Goal: Task Accomplishment & Management: Manage account settings

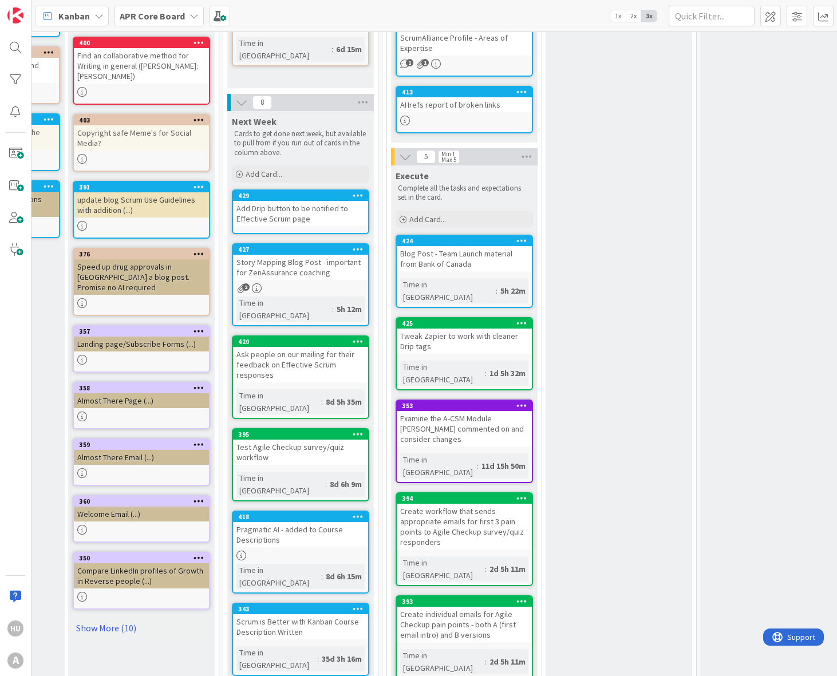
scroll to position [187, 872]
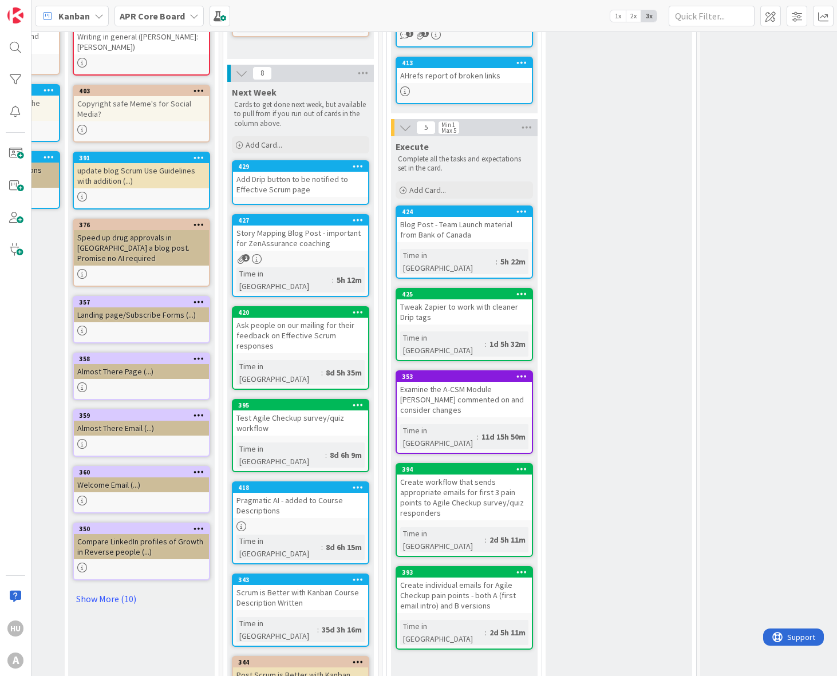
click at [476, 578] on div "Create individual emails for Agile Checkup pain points - both A (first email in…" at bounding box center [464, 595] width 135 height 35
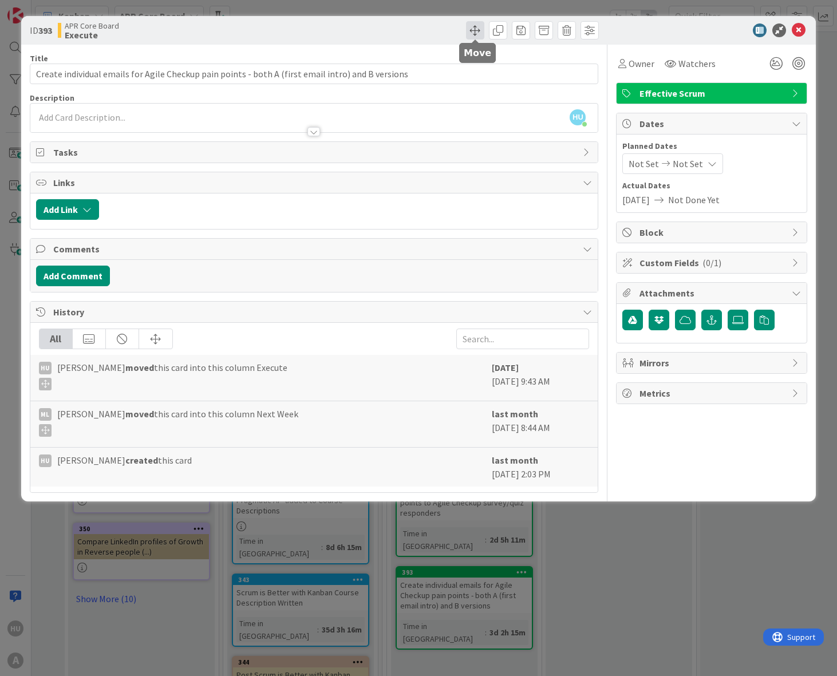
click at [474, 30] on span at bounding box center [475, 30] width 18 height 18
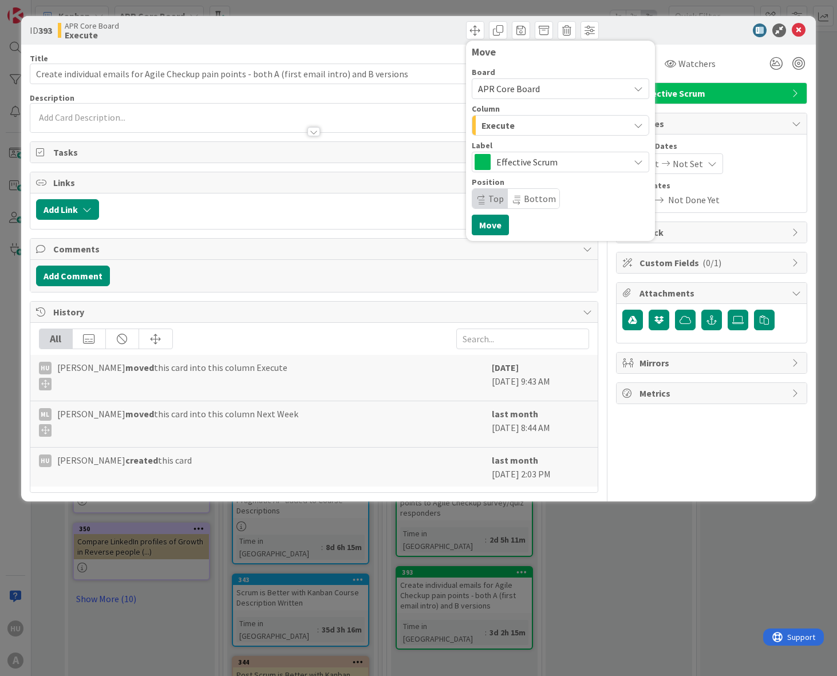
click at [499, 126] on span "Execute" at bounding box center [497, 125] width 33 height 15
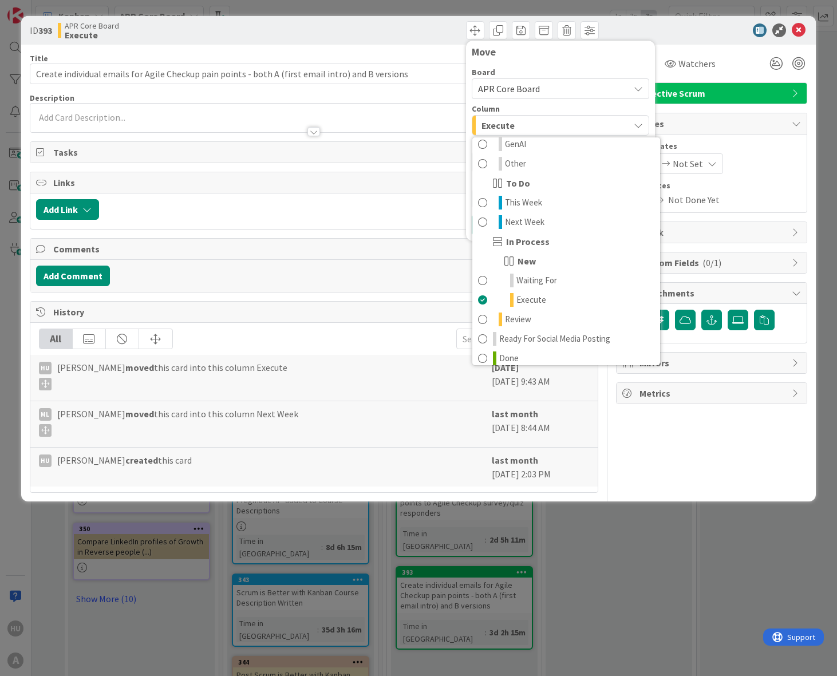
scroll to position [151, 0]
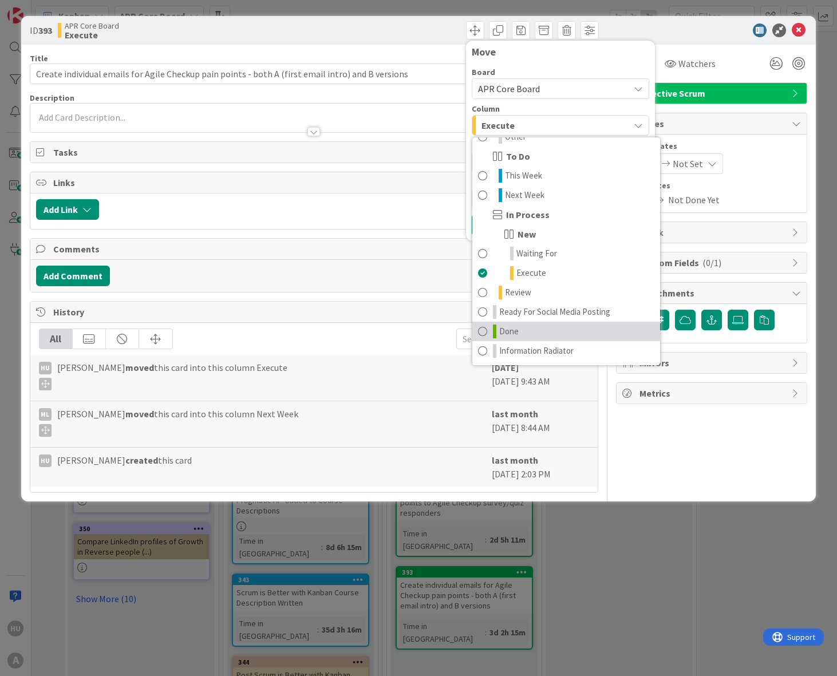
click at [512, 331] on span "Done" at bounding box center [508, 332] width 19 height 14
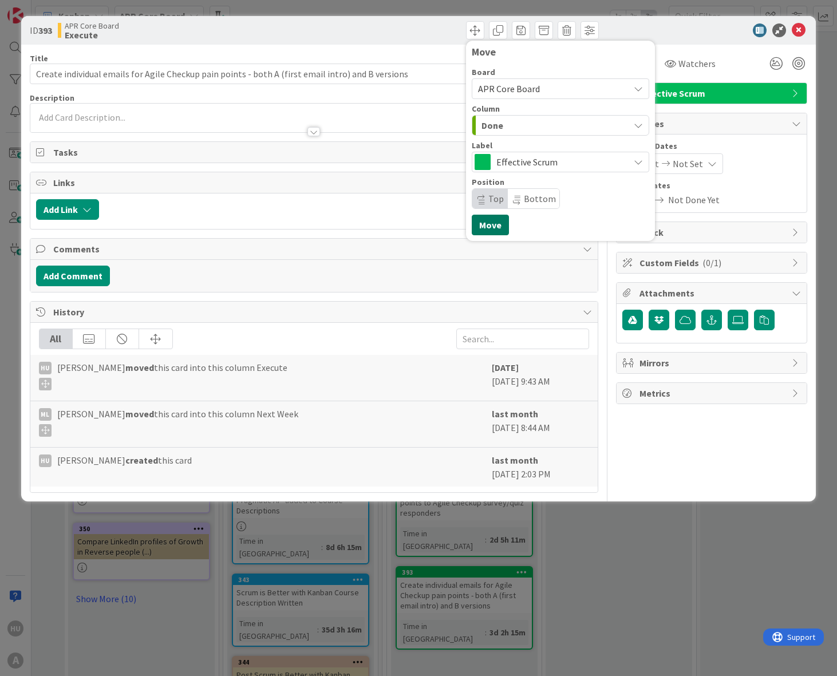
click at [486, 228] on button "Move" at bounding box center [490, 225] width 37 height 21
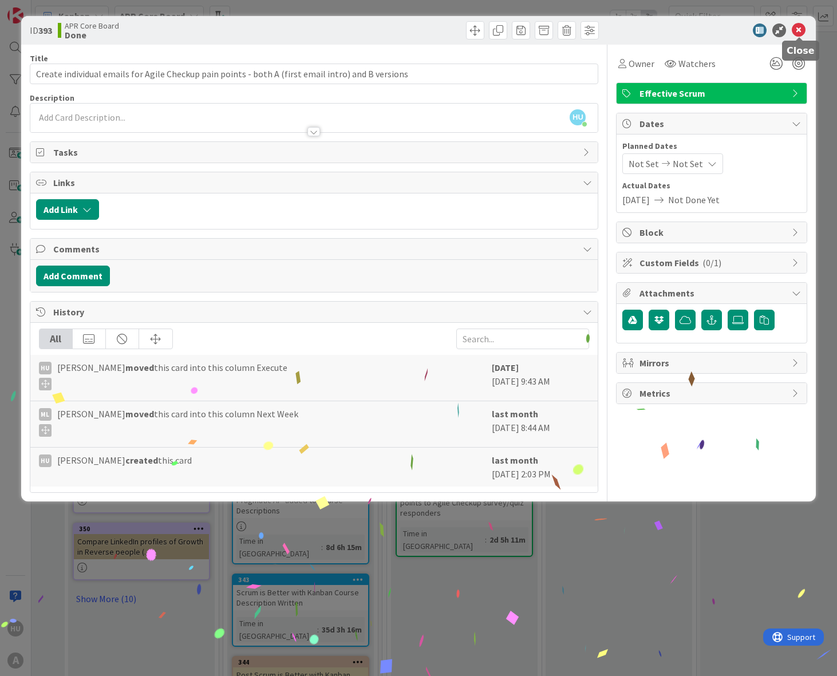
click at [801, 26] on icon at bounding box center [799, 30] width 14 height 14
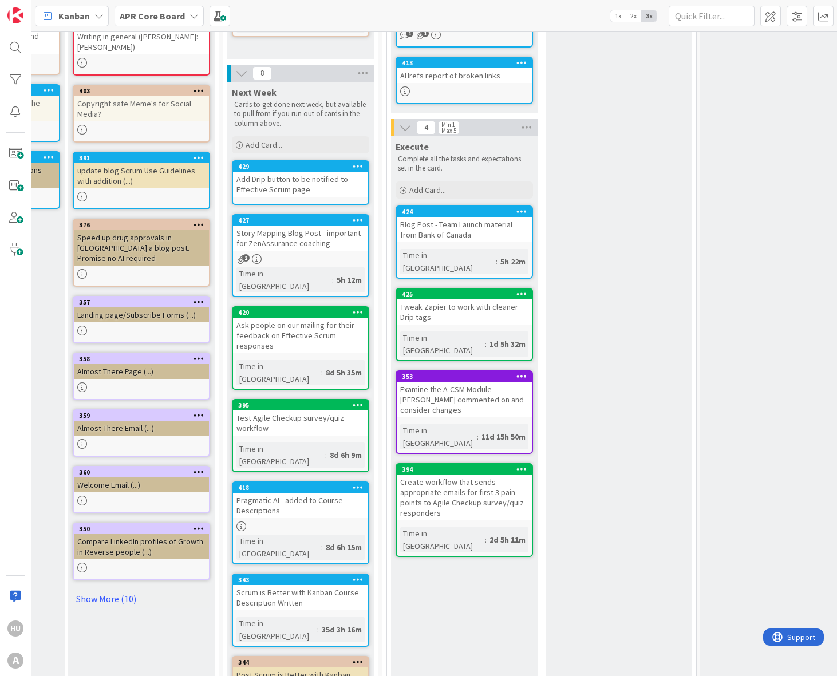
click at [516, 465] on icon at bounding box center [521, 469] width 11 height 8
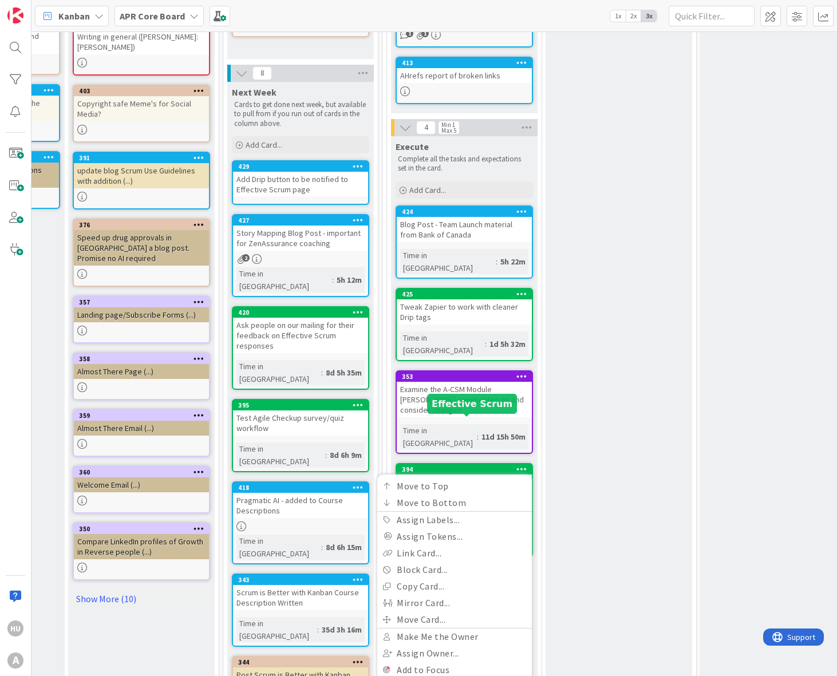
click at [465, 465] on div "394" at bounding box center [467, 469] width 130 height 8
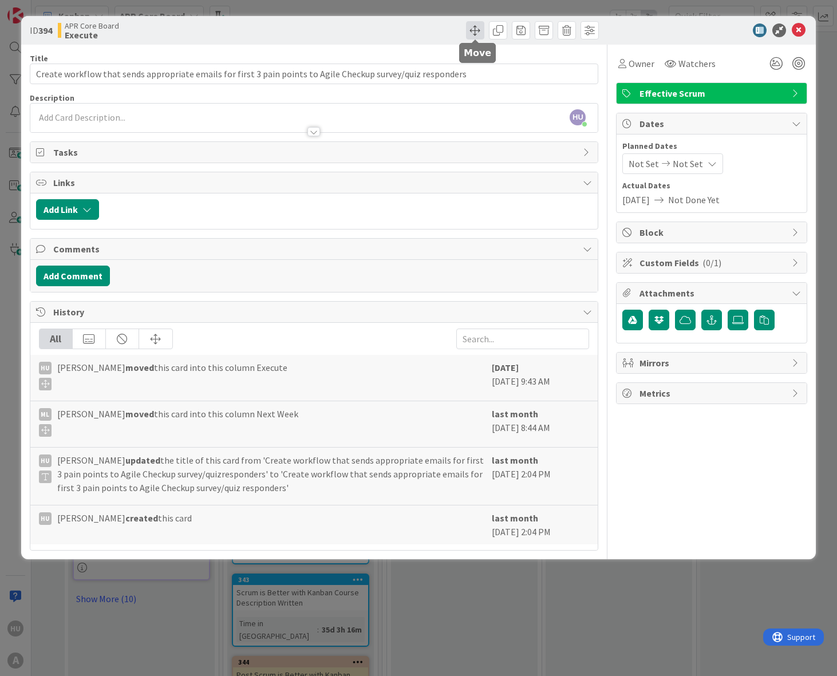
click at [469, 30] on span at bounding box center [475, 30] width 18 height 18
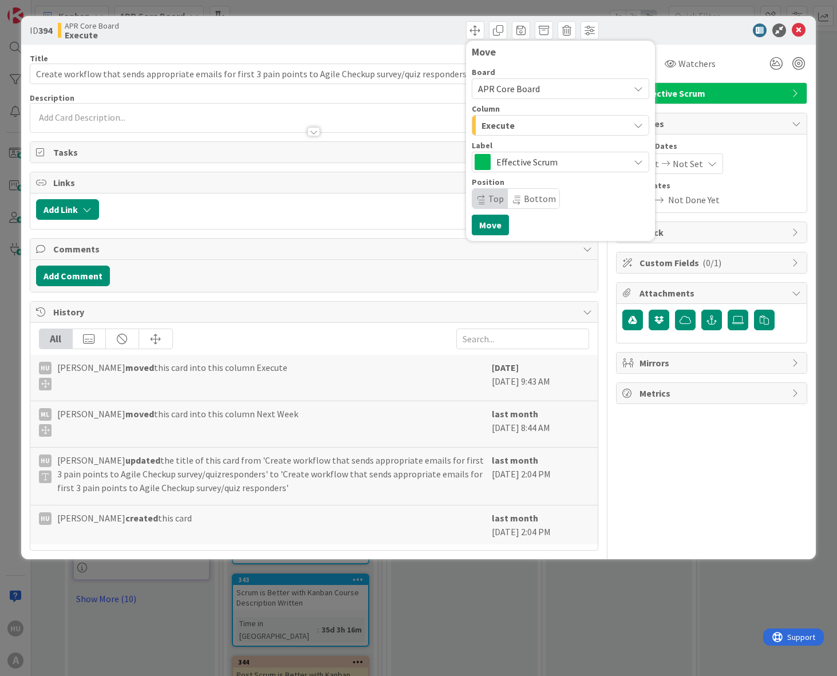
click at [501, 126] on span "Execute" at bounding box center [497, 125] width 33 height 15
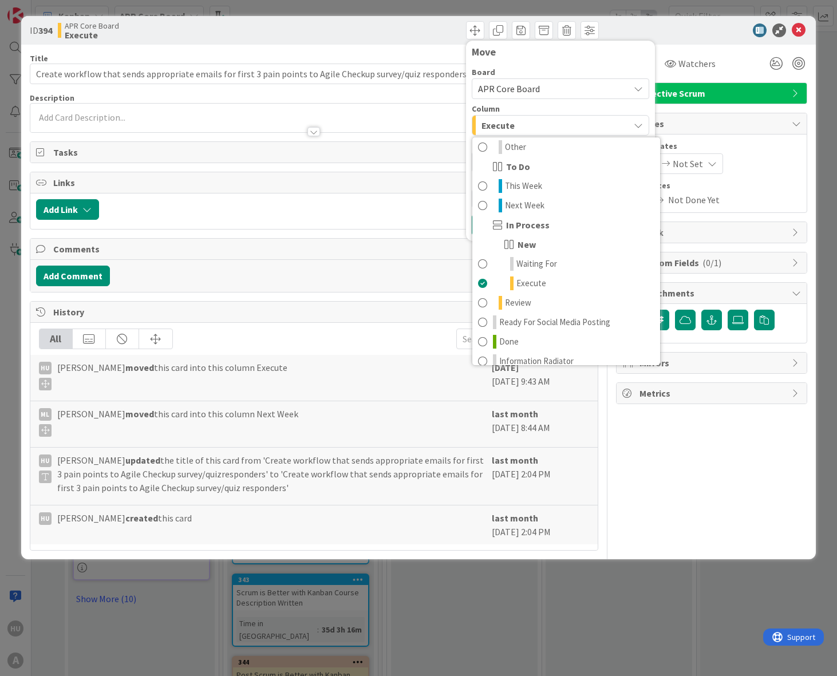
scroll to position [151, 0]
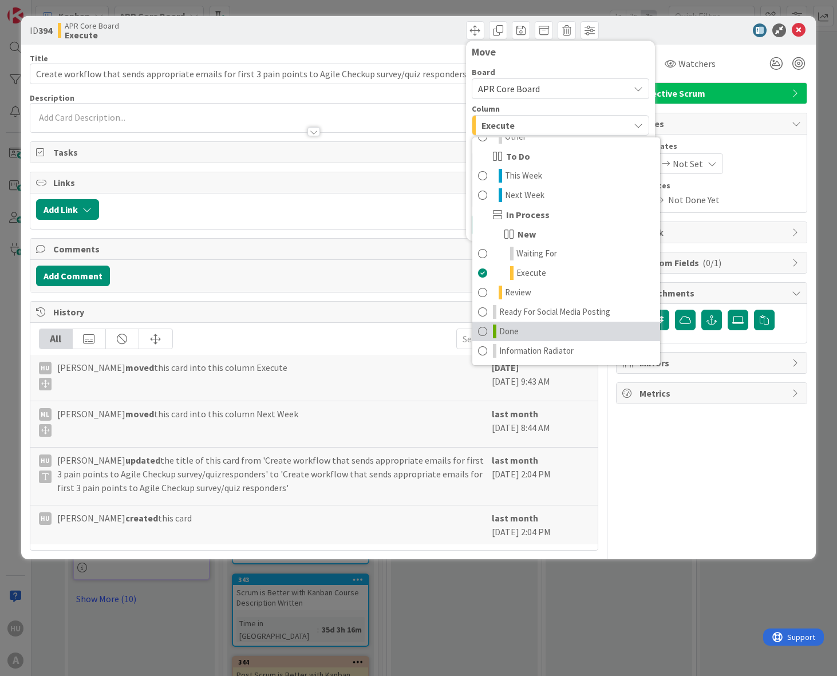
click at [503, 334] on span "Done" at bounding box center [508, 332] width 19 height 14
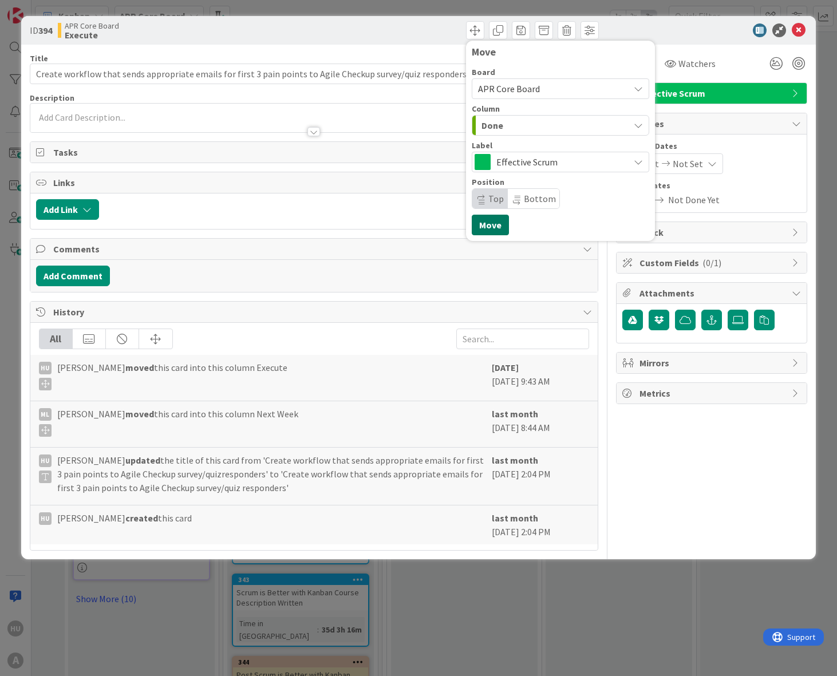
click at [495, 227] on button "Move" at bounding box center [490, 225] width 37 height 21
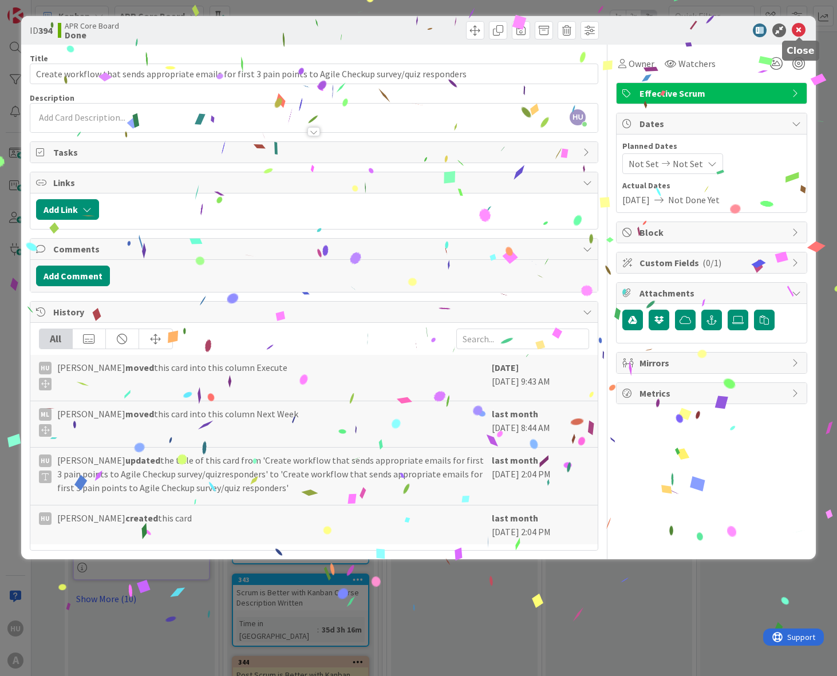
click at [800, 29] on icon at bounding box center [799, 30] width 14 height 14
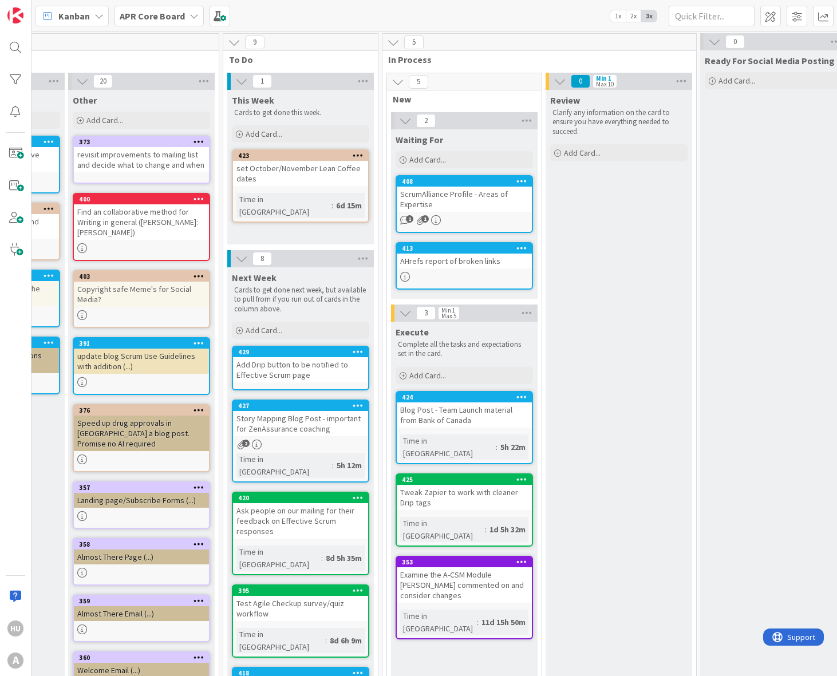
scroll to position [0, 872]
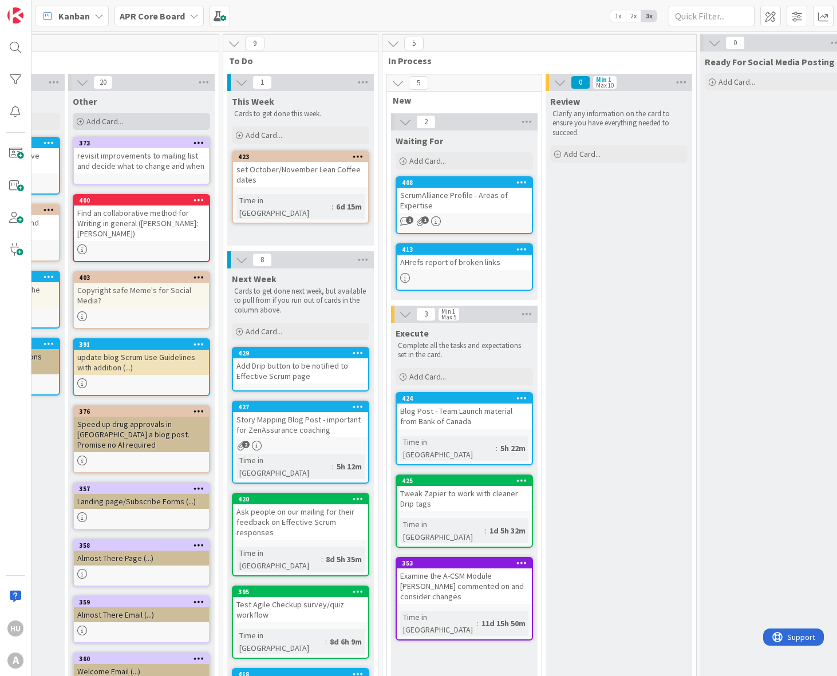
click at [106, 120] on span "Add Card..." at bounding box center [104, 121] width 37 height 10
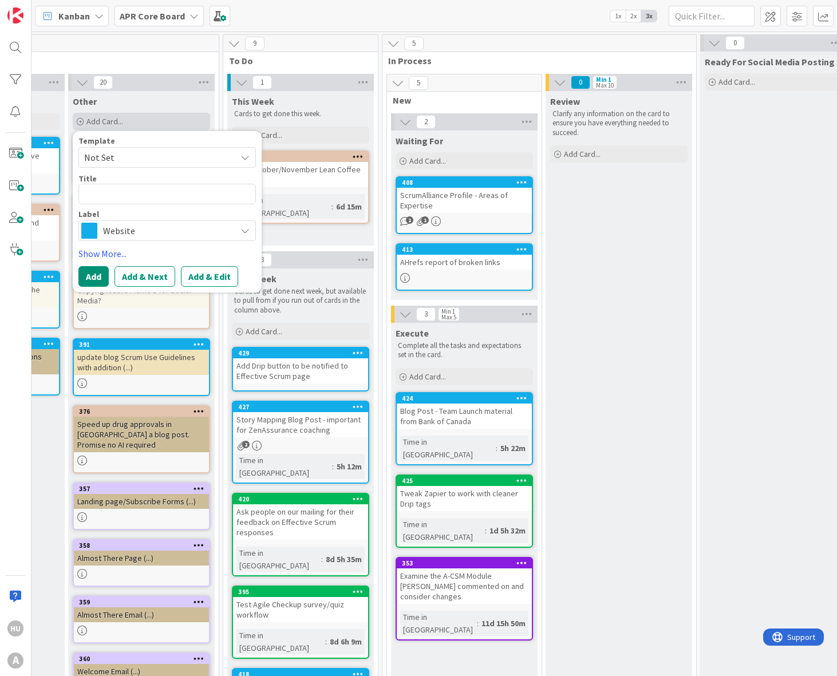
type textarea "x"
type textarea "F"
type textarea "x"
type textarea "Fi"
type textarea "x"
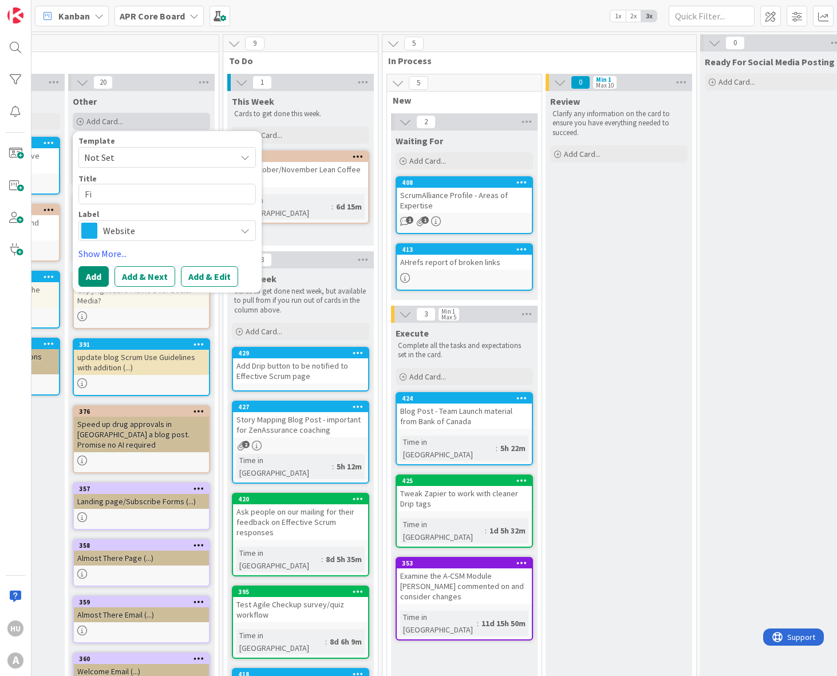
type textarea "Fin"
type textarea "x"
type textarea "Fini"
type textarea "x"
type textarea "Finis"
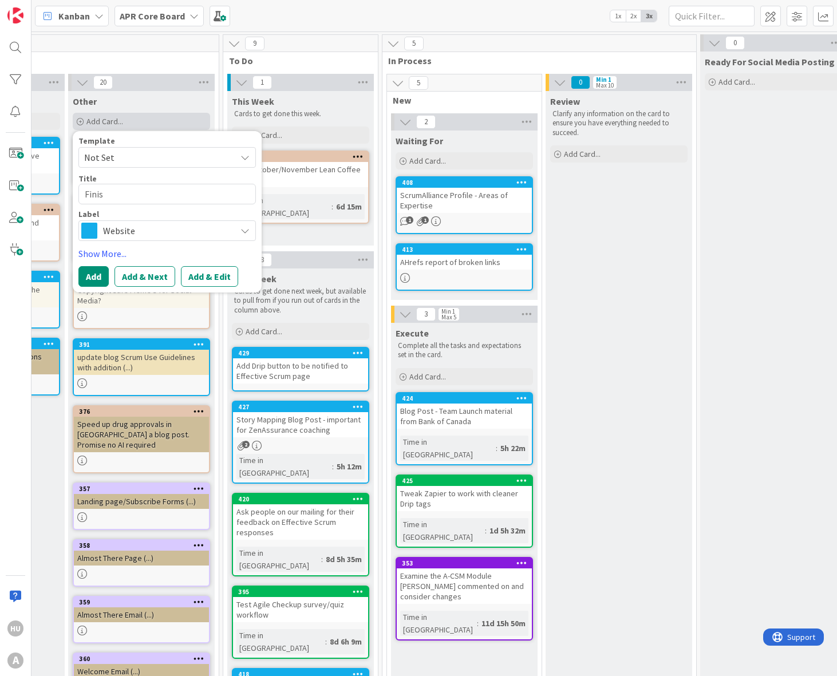
type textarea "x"
type textarea "Finish"
type textarea "x"
type textarea "Finish"
type textarea "x"
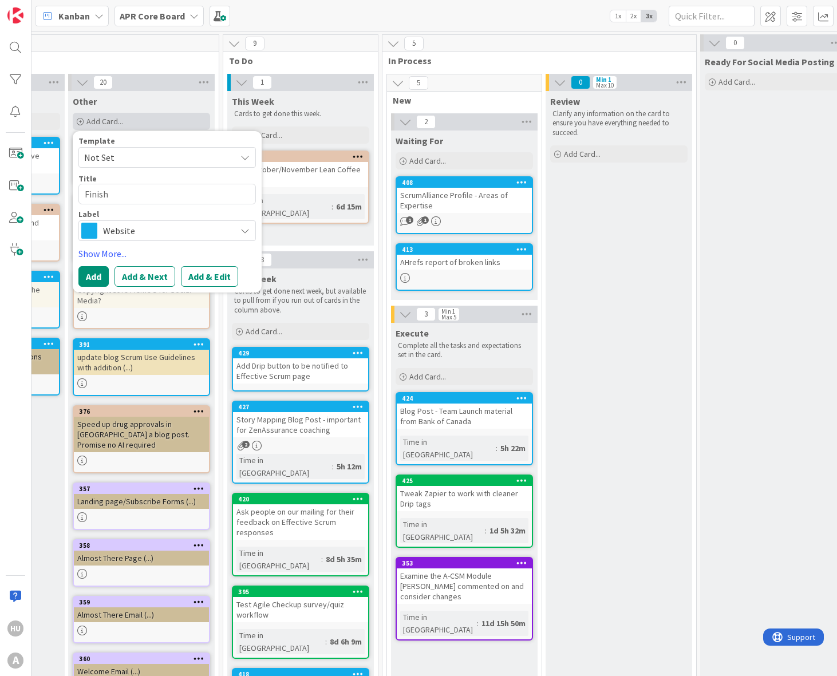
type textarea "Finish w"
type textarea "x"
type textarea "Finish wr"
type textarea "x"
type textarea "Finish writ"
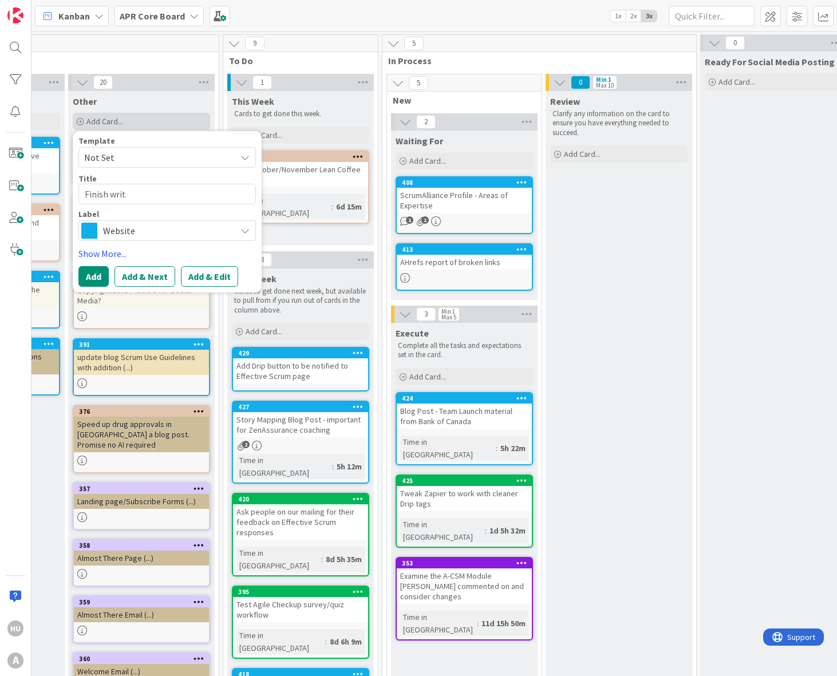
type textarea "x"
type textarea "Finish writi"
type textarea "x"
type textarea "Finish writin"
type textarea "x"
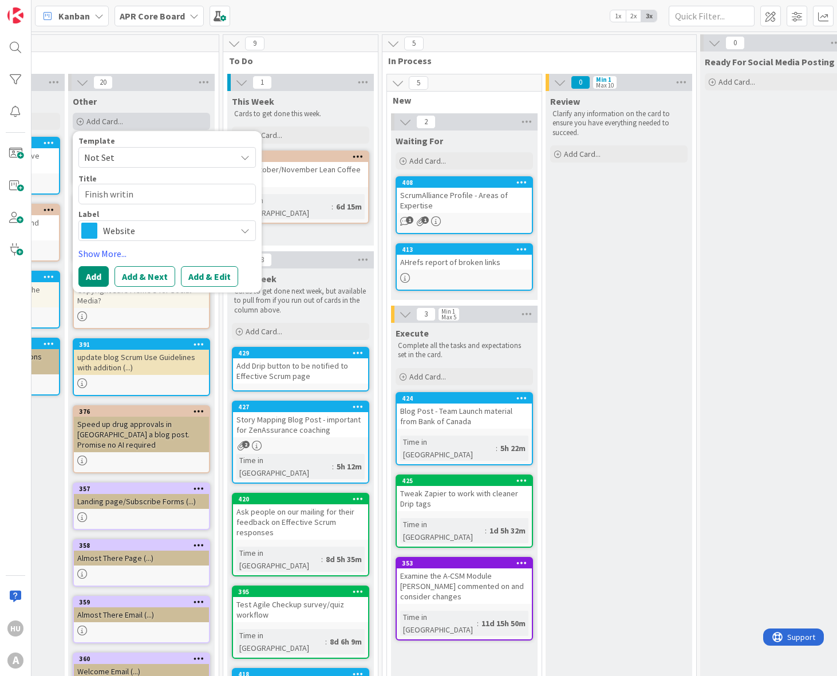
type textarea "Finish writing"
type textarea "x"
type textarea "Finish writing"
type textarea "x"
paste textarea "You waste time fixing AI-generated code that breaks later"
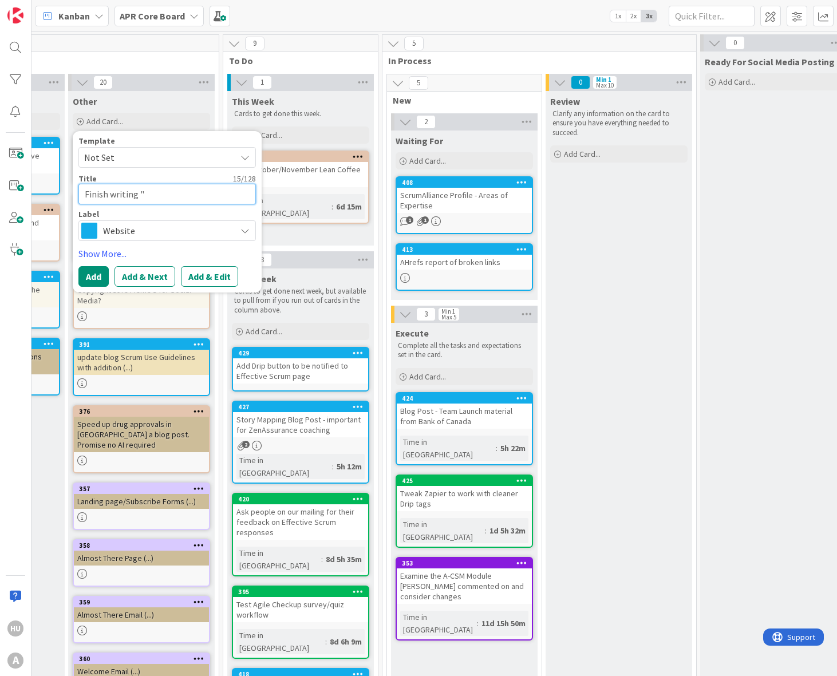
type textarea "Finish writing "You waste time fixing AI-generated code that breaks later"
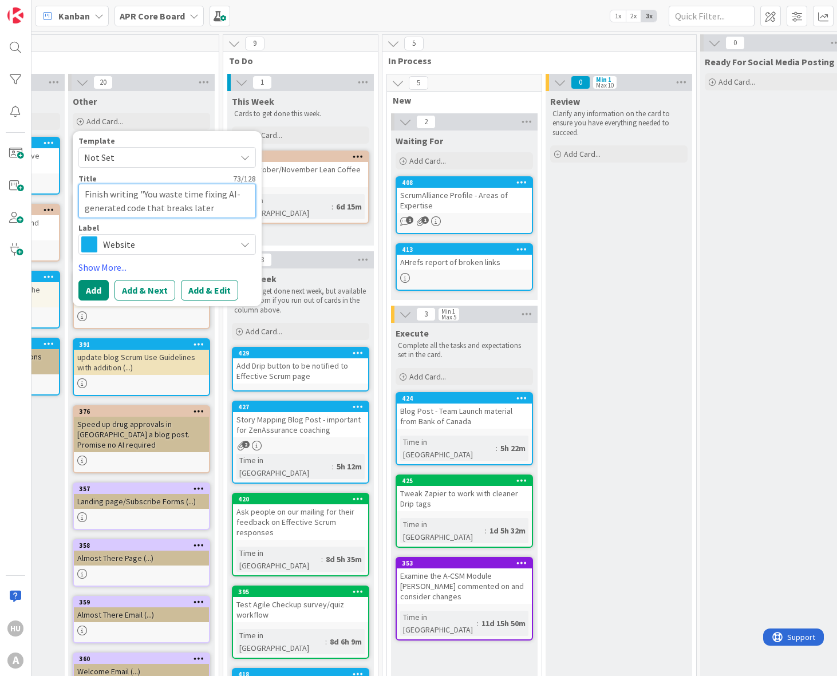
type textarea "x"
type textarea "Finish writing "You waste time fixing AI-generated code that breaks later""
type textarea "x"
type textarea "Finish writing "You waste time fixing AI-generated code that breaks later""
type textarea "x"
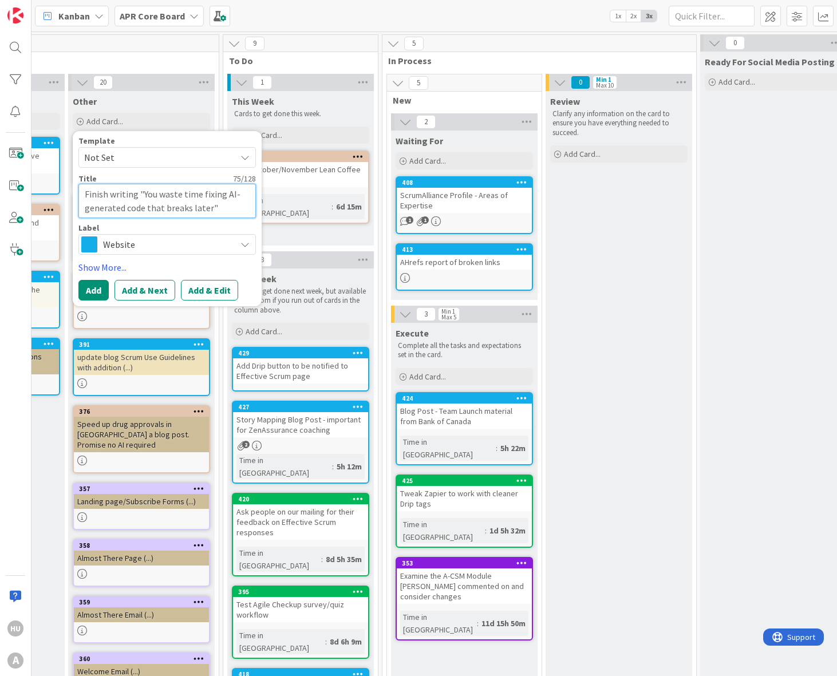
type textarea "Finish writing "You waste time fixing AI-generated code that breaks later" e"
type textarea "x"
type textarea "Finish writing "You waste time fixing AI-generated code that breaks later""
type textarea "x"
type textarea "Finish writing "You waste time fixing AI-generated code that breaks later" e"
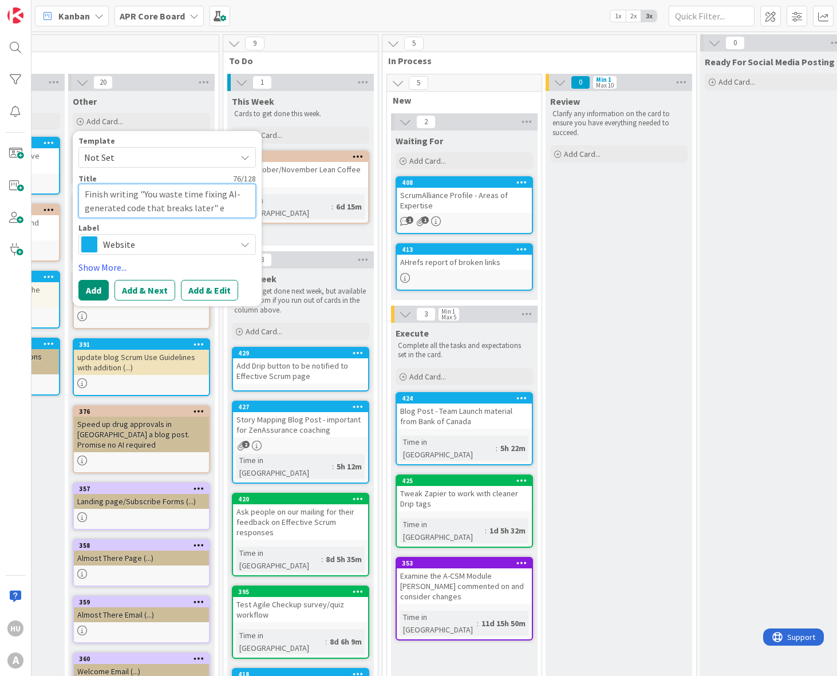
type textarea "x"
type textarea "Finish writing "You waste time fixing AI-generated code that breaks later" em"
type textarea "x"
type textarea "Finish writing "You waste time fixing AI-generated code that breaks later" ema"
type textarea "x"
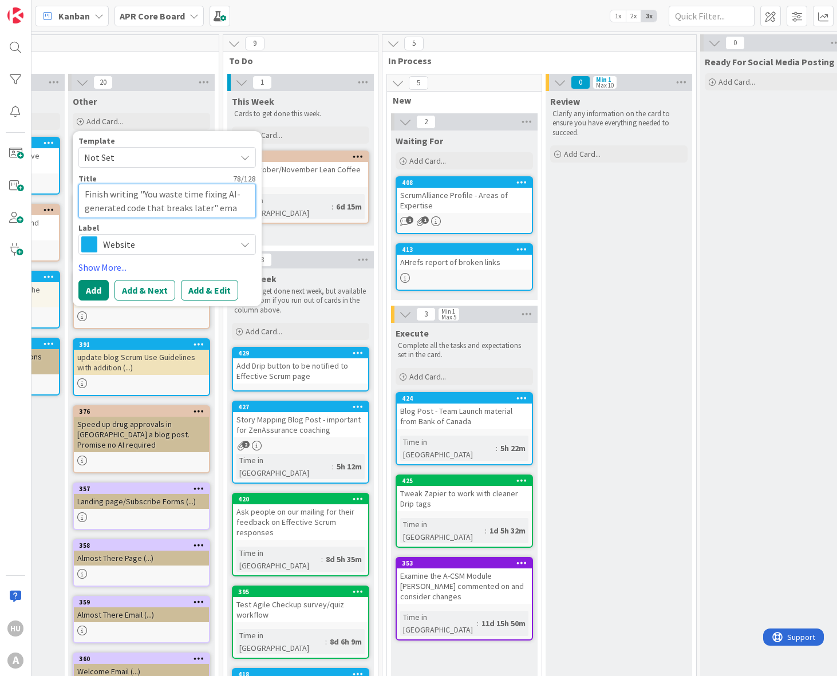
type textarea "Finish writing "You waste time fixing AI-generated code that breaks later" emai"
type textarea "x"
type textarea "Finish writing "You waste time fixing AI-generated code that breaks later" email"
click at [138, 243] on span "Website" at bounding box center [166, 244] width 127 height 16
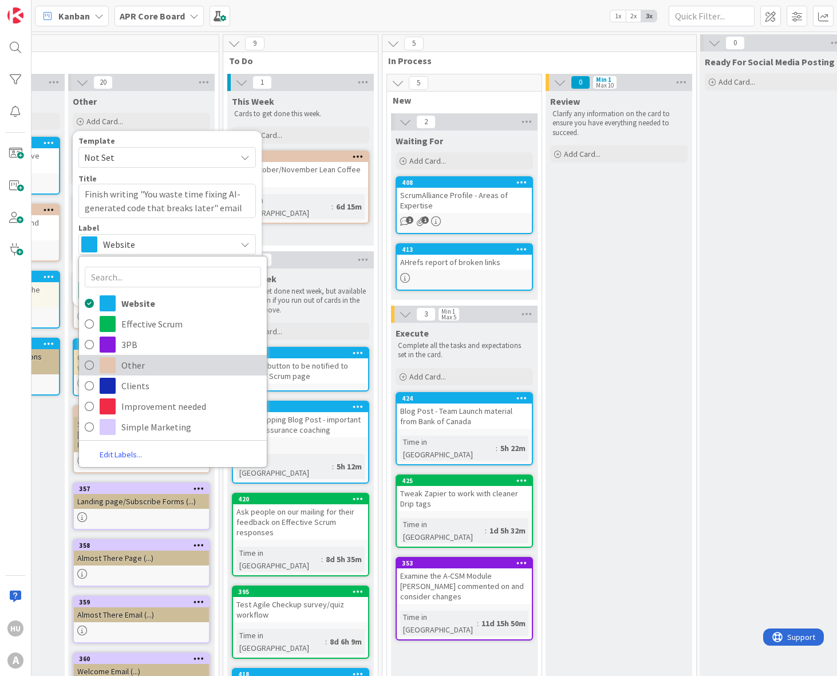
click at [141, 370] on span "Other" at bounding box center [191, 365] width 140 height 17
type textarea "x"
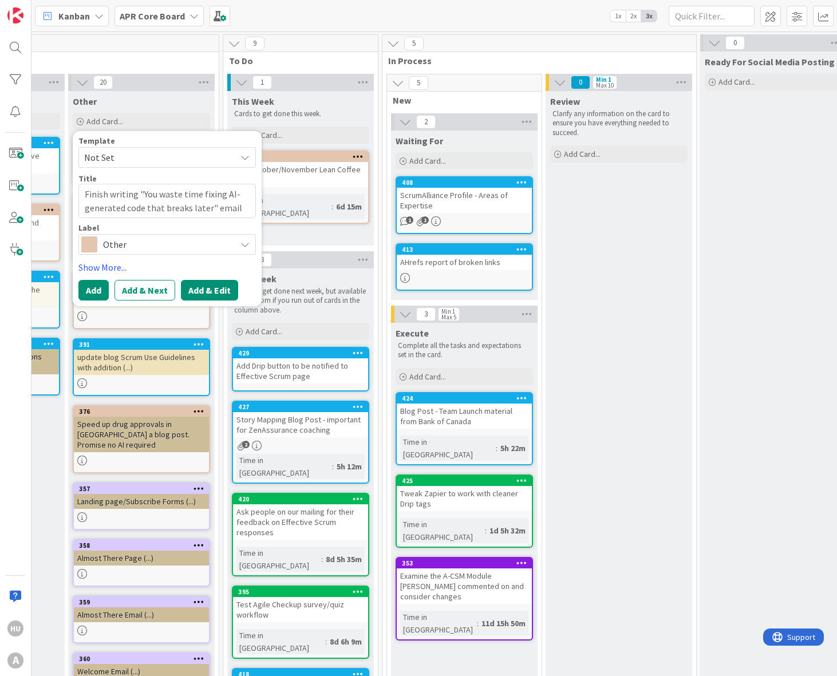
click at [217, 292] on button "Add & Edit" at bounding box center [209, 290] width 57 height 21
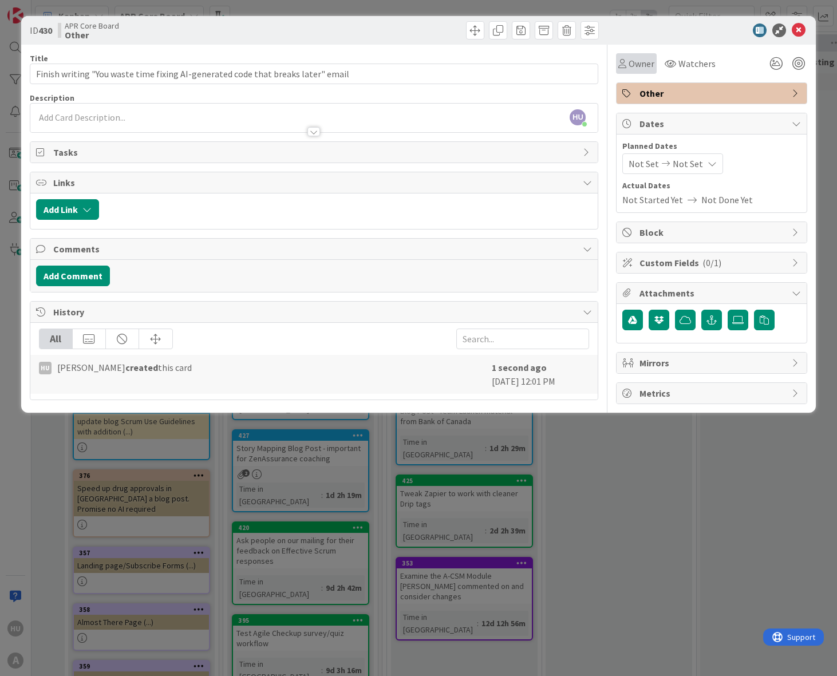
click at [641, 61] on span "Owner" at bounding box center [641, 64] width 26 height 14
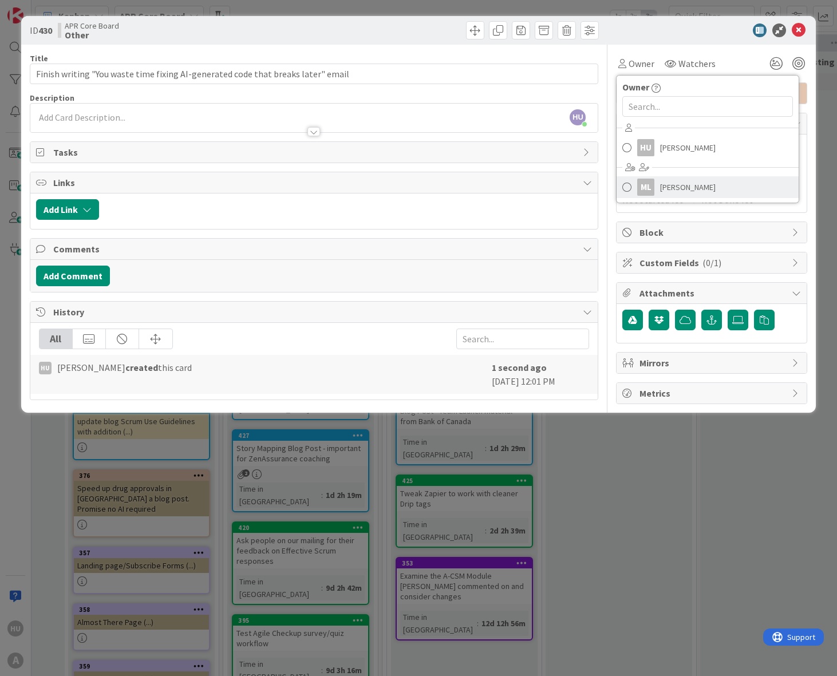
click at [651, 185] on div "ML" at bounding box center [645, 187] width 17 height 17
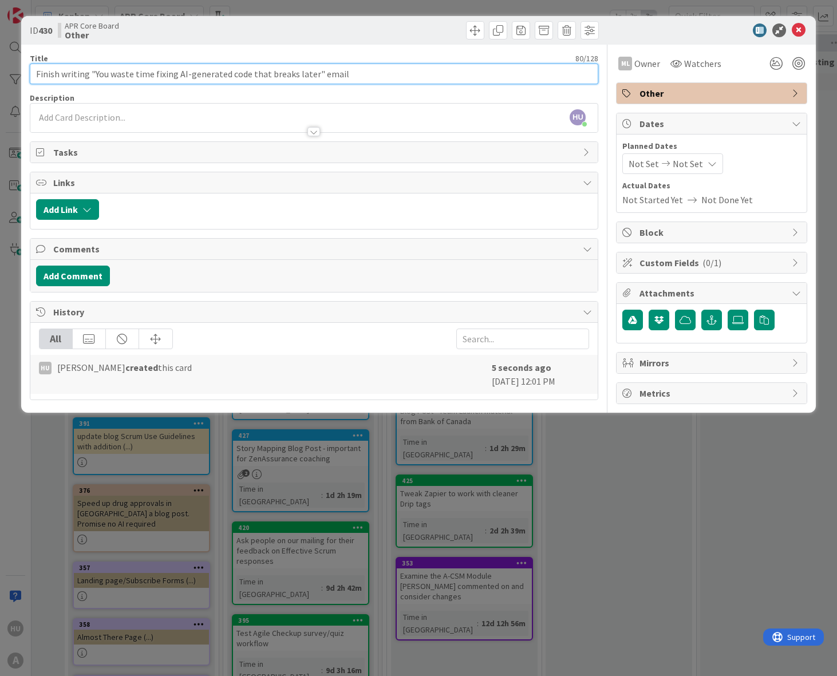
click at [316, 77] on input "Finish writing "You waste time fixing AI-generated code that breaks later" email" at bounding box center [314, 74] width 569 height 21
click at [343, 76] on input "Finish writing "You waste time fixing AI-generated code that breaks later" Agil…" at bounding box center [314, 74] width 569 height 21
click at [401, 78] on input "Finish writing "You waste time fixing AI-generated code that breaks later" Agil…" at bounding box center [314, 74] width 569 height 21
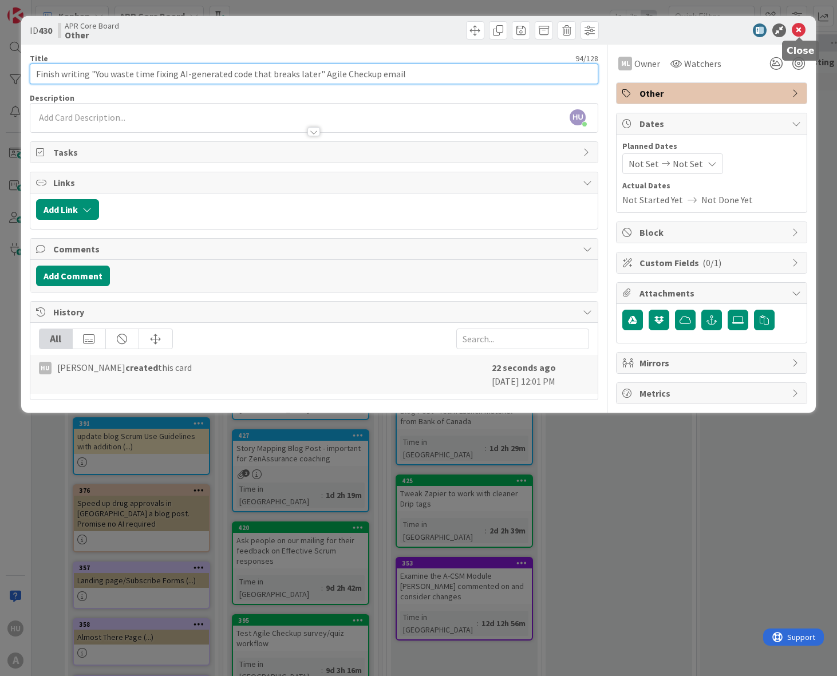
type input "Finish writing "You waste time fixing AI-generated code that breaks later" Agil…"
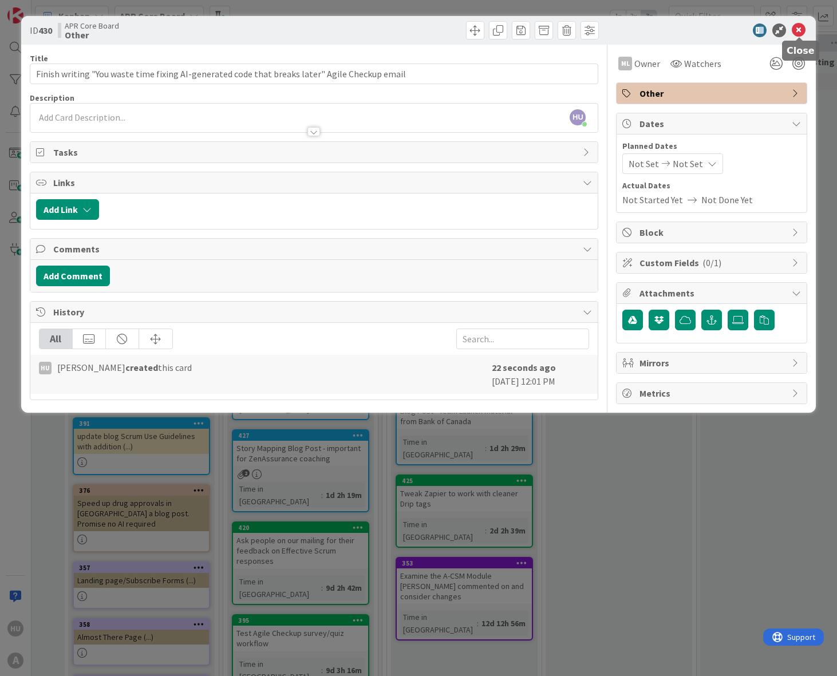
click at [801, 30] on icon at bounding box center [799, 30] width 14 height 14
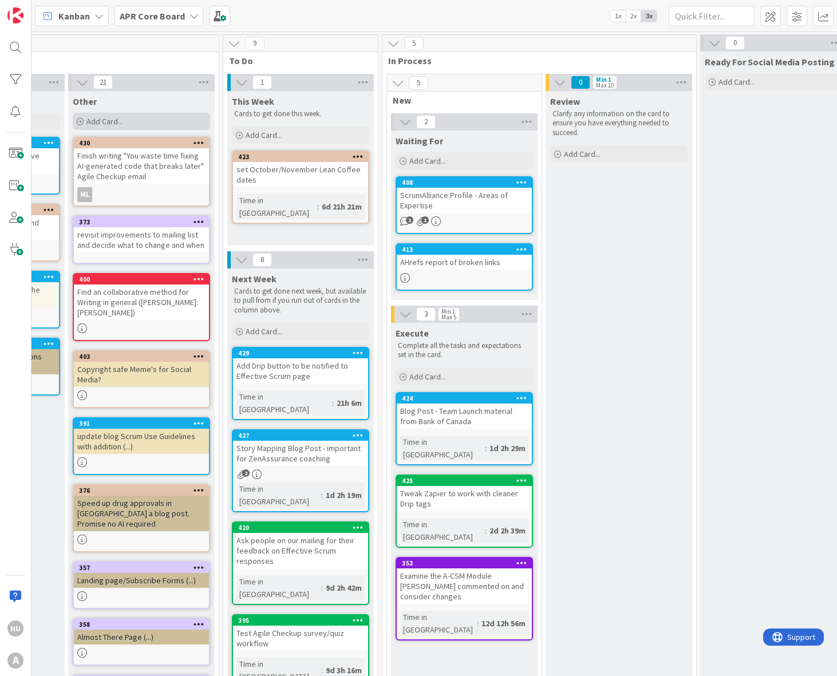
click at [116, 121] on span "Add Card..." at bounding box center [104, 121] width 37 height 10
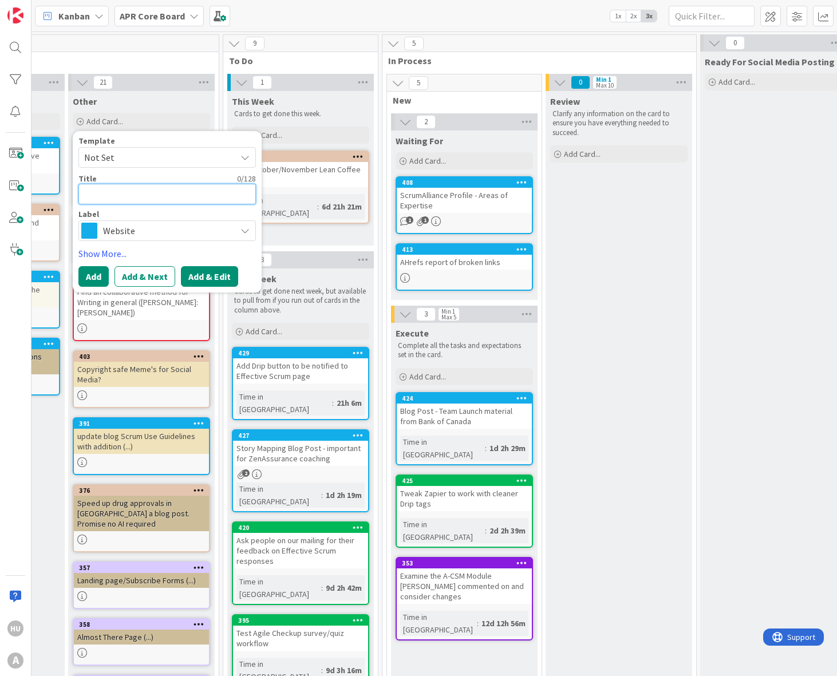
paste textarea "Finish writing "You waste time fixing AI-generated code that breaks later" Agil…"
type textarea "x"
type textarea "Finish writing "You waste time fixing AI-generated code that breaks later" Agil…"
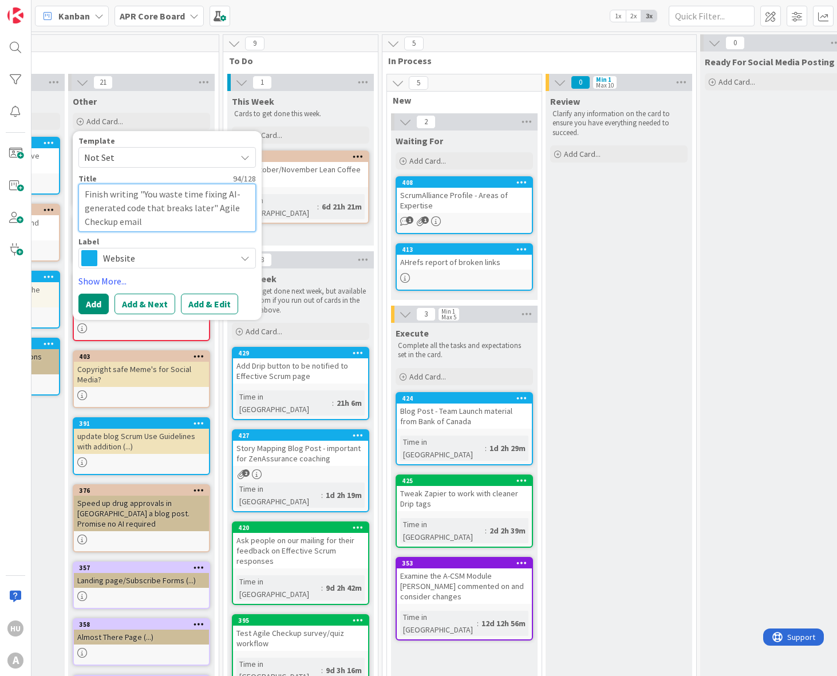
click at [100, 197] on textarea "Finish writing "You waste time fixing AI-generated code that breaks later" Agil…" at bounding box center [166, 208] width 177 height 48
type textarea "x"
type textarea "U writing "You waste time fixing AI-generated code that breaks later" Agile Che…"
type textarea "x"
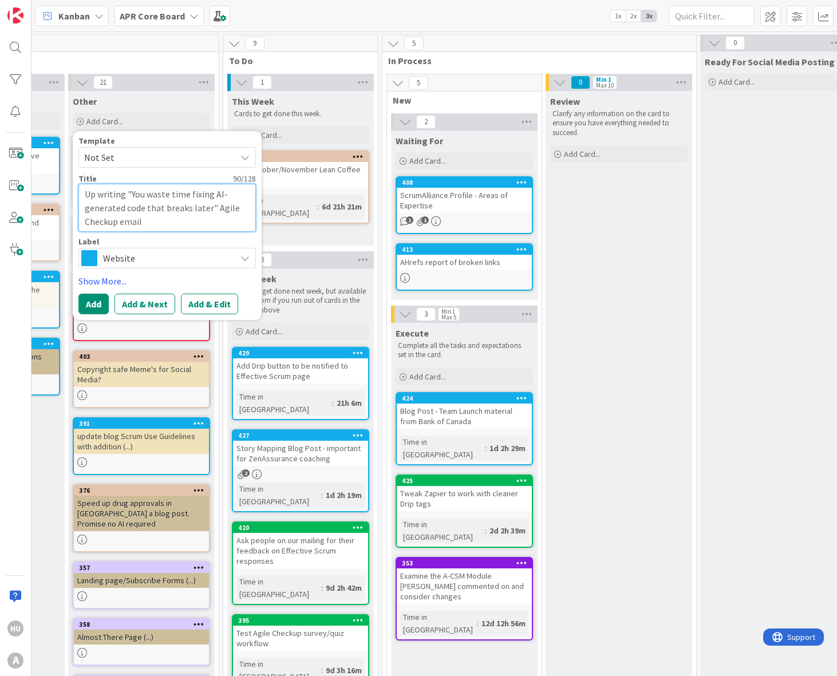
type textarea "Upd writing "You waste time fixing AI-generated code that breaks later" Agile C…"
type textarea "x"
type textarea "Upda writing "You waste time fixing AI-generated code that breaks later" Agile …"
type textarea "x"
type textarea "Updat writing "You waste time fixing AI-generated code that breaks later" Agile…"
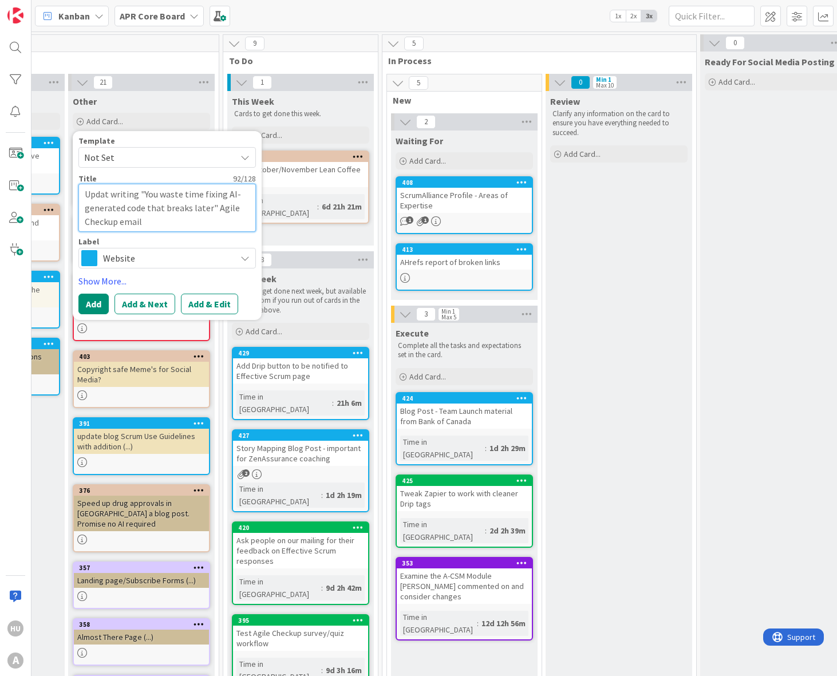
type textarea "x"
type textarea "Update writing "You waste time fixing AI-generated code that breaks later" Agil…"
type textarea "x"
type textarea "Update D writing "You waste time fixing AI-generated code that breaks later" Ag…"
type textarea "x"
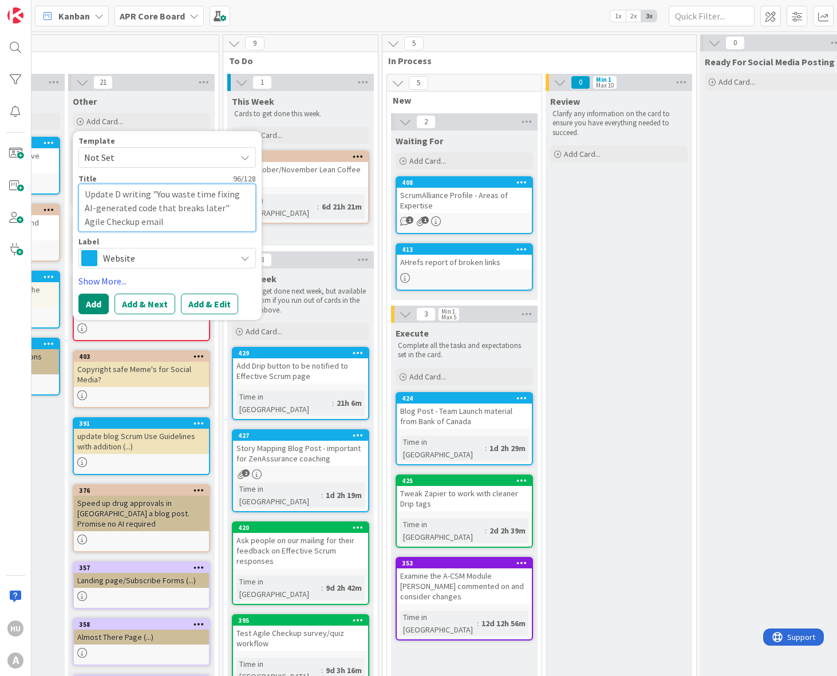
type textarea "Update Dr writing "You waste time fixing AI-generated code that breaks later" A…"
type textarea "x"
type textarea "Update Dri writing "You waste time fixing AI-generated code that breaks later" …"
type textarea "x"
type textarea "Update Drip writing "You waste time fixing AI-generated code that breaks later"…"
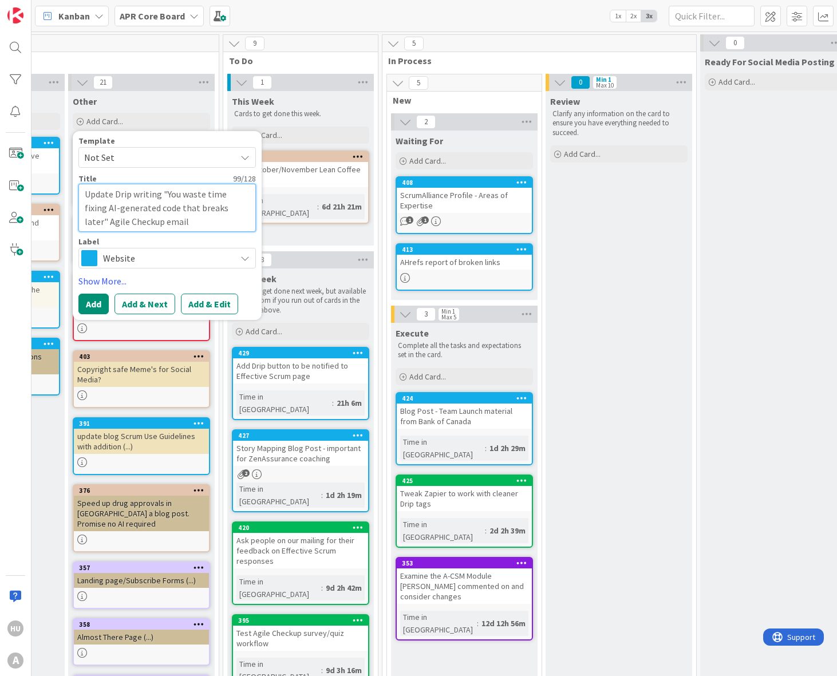
type textarea "x"
type textarea "Update Dripwriting "You waste time fixing AI-generated code that breaks later" …"
type textarea "x"
type textarea "Update Dripriting "You waste time fixing AI-generated code that breaks later" A…"
type textarea "x"
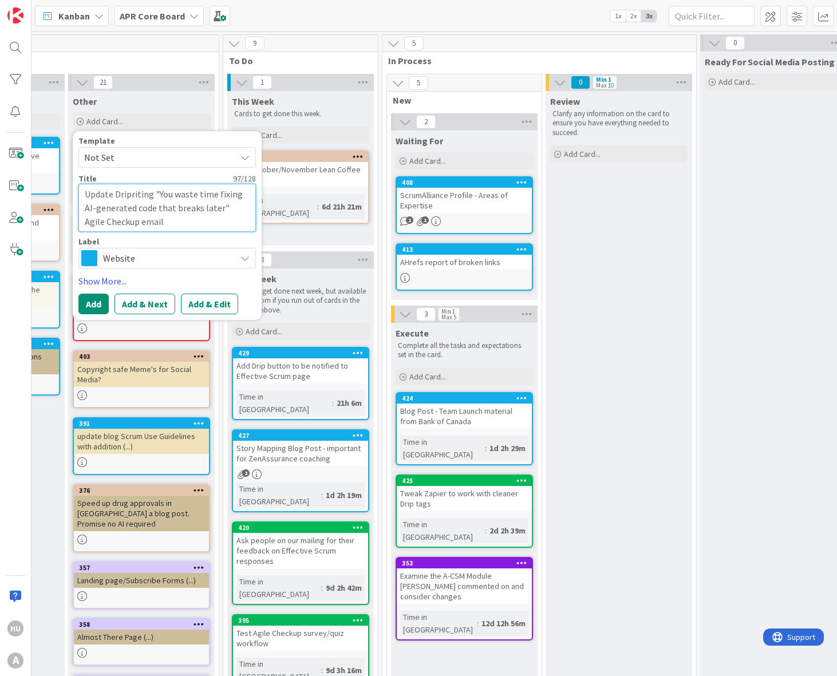
type textarea "Update Dripiting "You waste time fixing AI-generated code that breaks later" Ag…"
type textarea "x"
type textarea "Update Dripting "You waste time fixing AI-generated code that breaks later" Agi…"
type textarea "x"
type textarea "Update Driping "You waste time fixing AI-generated code that breaks later" Agil…"
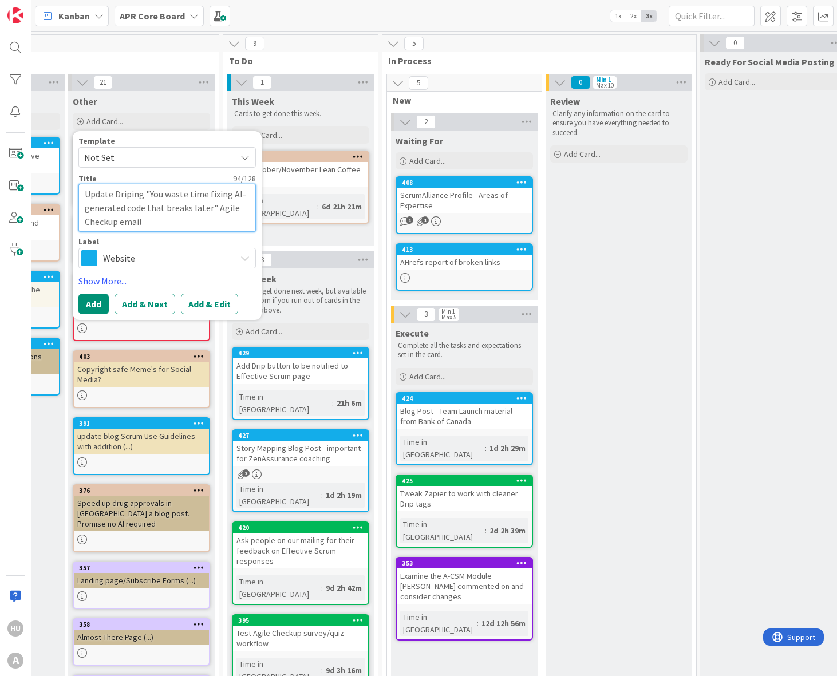
type textarea "x"
type textarea "Update Dripng "You waste time fixing AI-generated code that breaks later" Agile…"
type textarea "x"
type textarea "Update Dripg "You waste time fixing AI-generated code that breaks later" Agile …"
type textarea "x"
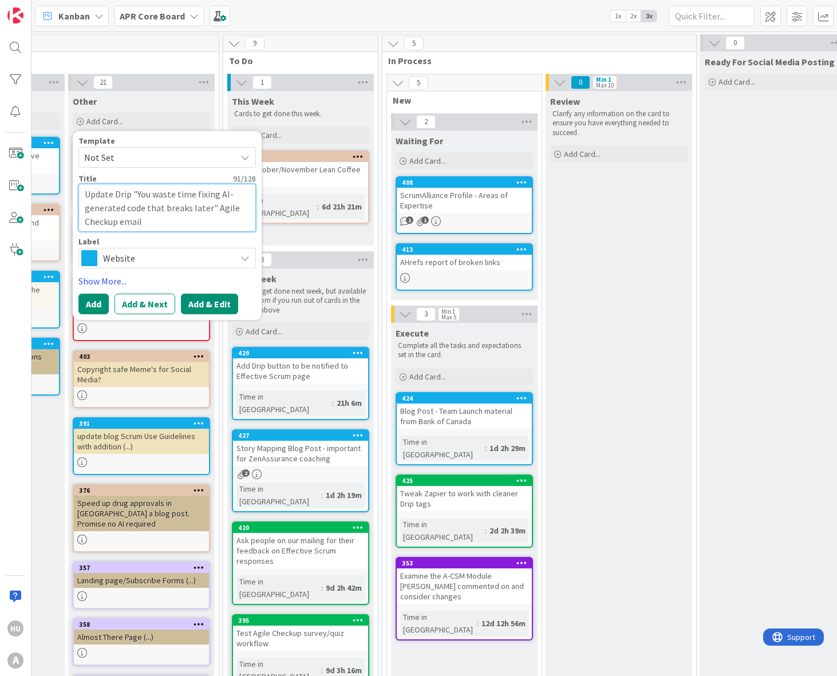
type textarea "Update Drip "You waste time fixing AI-generated code that breaks later" Agile C…"
click at [199, 307] on button "Add & Edit" at bounding box center [209, 304] width 57 height 21
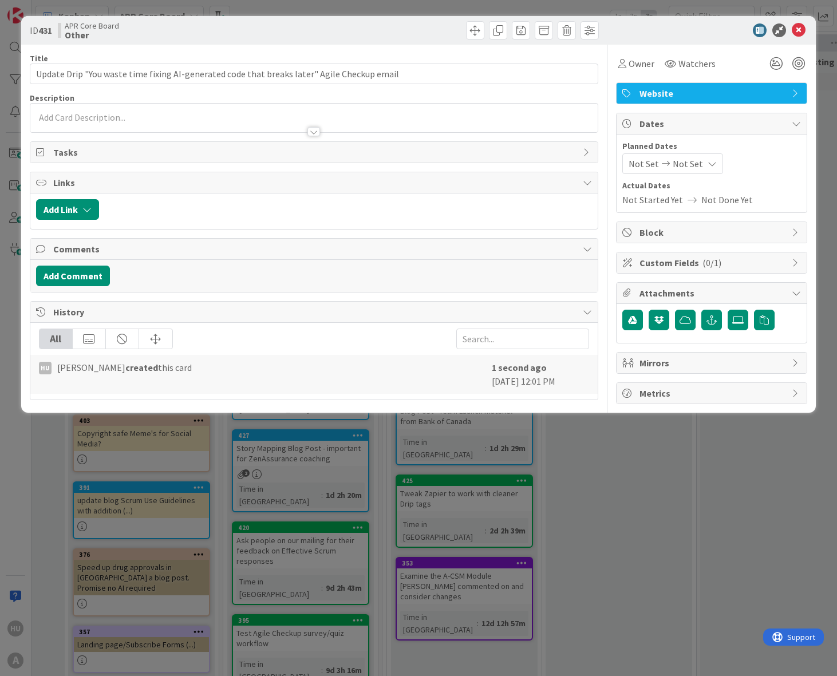
click at [661, 96] on span "Website" at bounding box center [712, 93] width 147 height 14
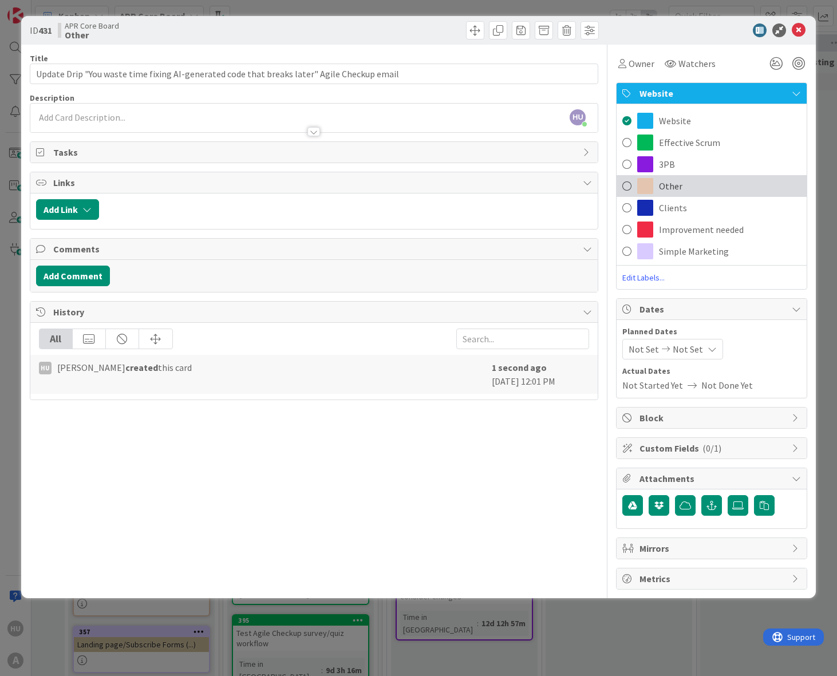
click at [675, 189] on span "Other" at bounding box center [670, 186] width 23 height 14
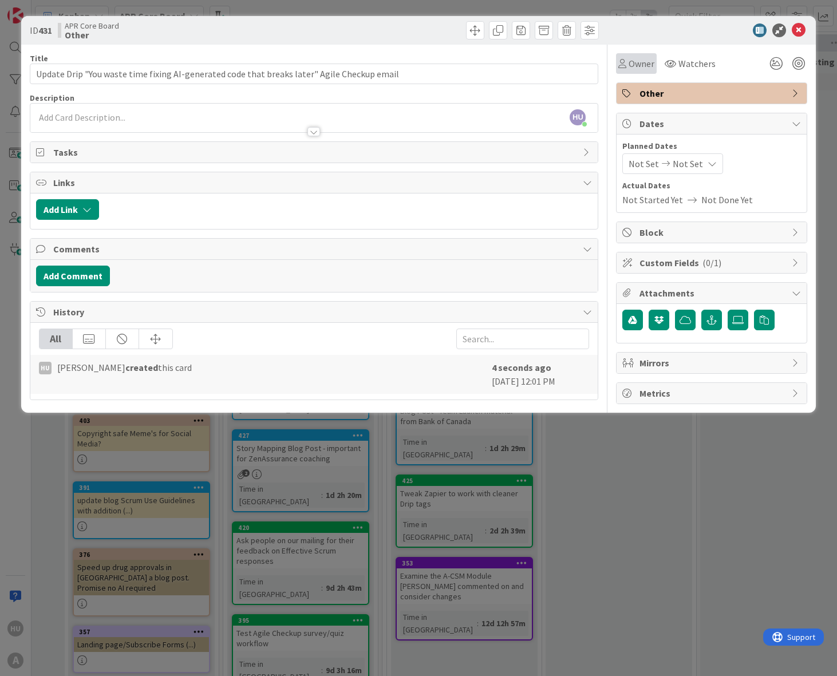
click at [635, 64] on span "Owner" at bounding box center [641, 64] width 26 height 14
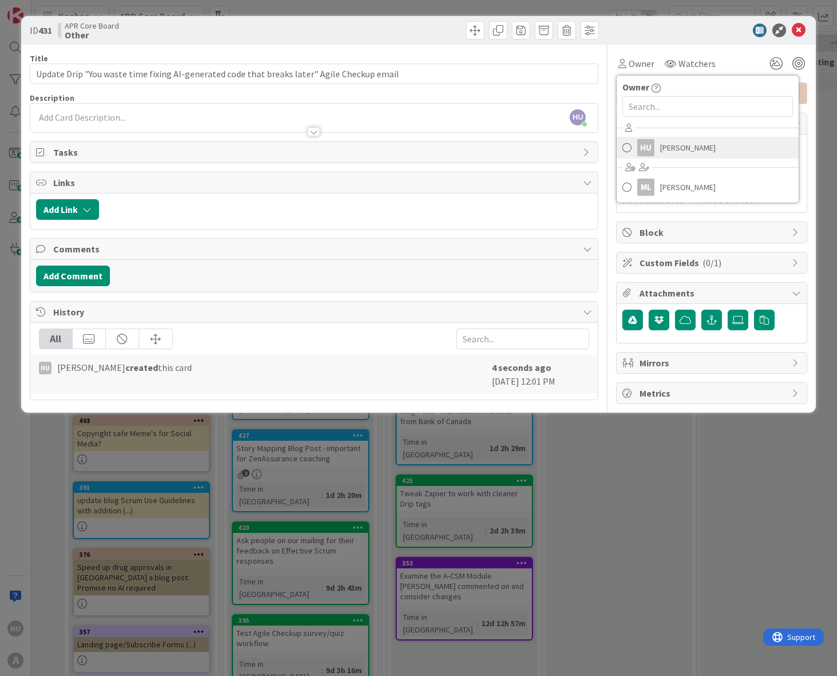
click at [659, 148] on link "HU [PERSON_NAME]" at bounding box center [707, 148] width 182 height 22
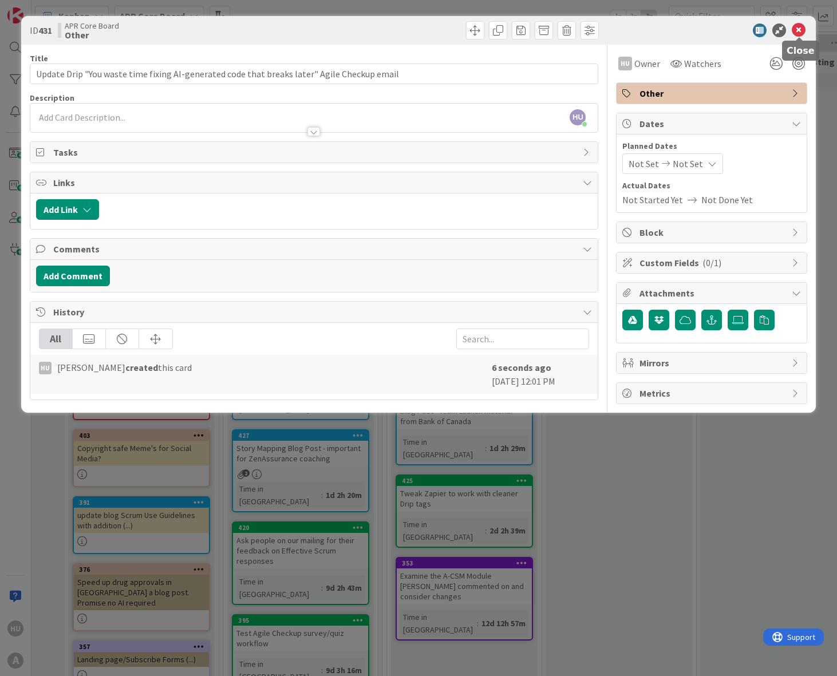
click at [799, 33] on icon at bounding box center [799, 30] width 14 height 14
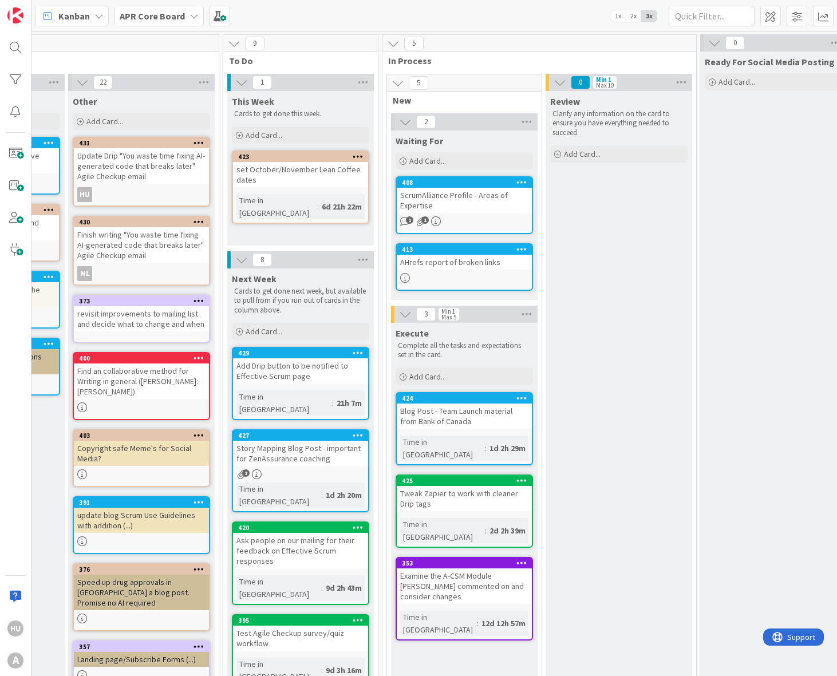
click at [268, 163] on div "set October/November Lean Coffee dates" at bounding box center [300, 174] width 135 height 25
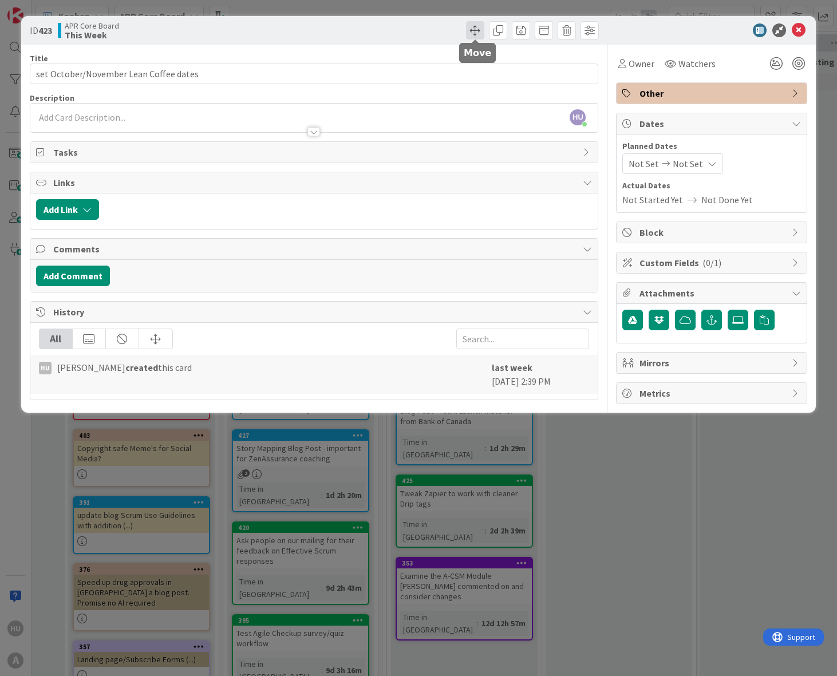
click at [476, 29] on span at bounding box center [475, 30] width 18 height 18
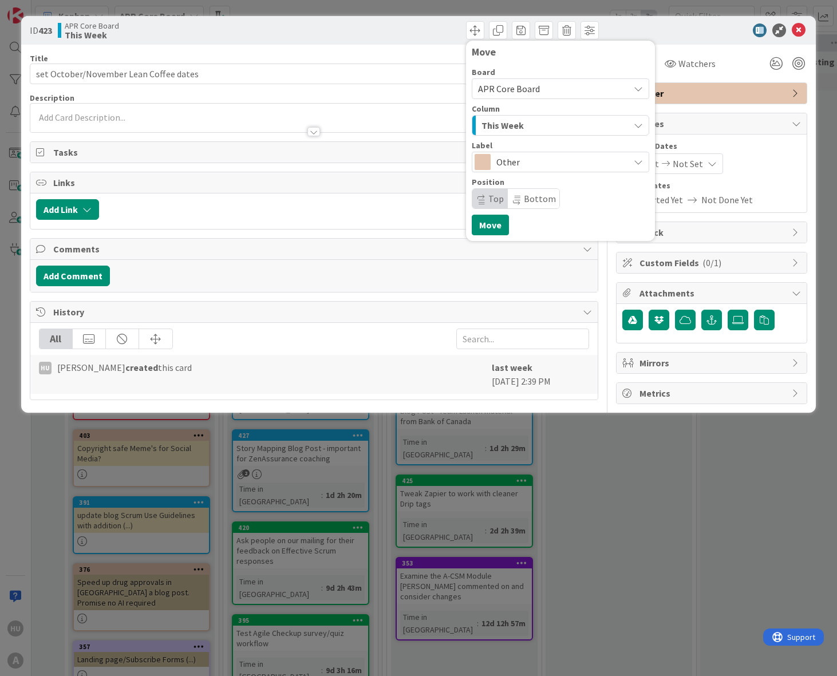
click at [493, 122] on span "This Week" at bounding box center [502, 125] width 42 height 15
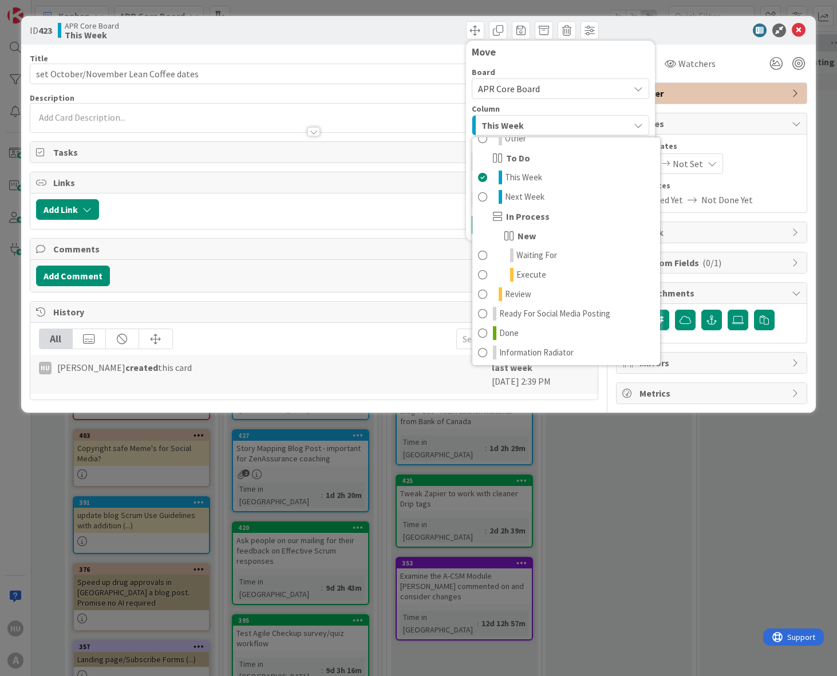
scroll to position [151, 0]
click at [504, 332] on span "Done" at bounding box center [508, 332] width 19 height 14
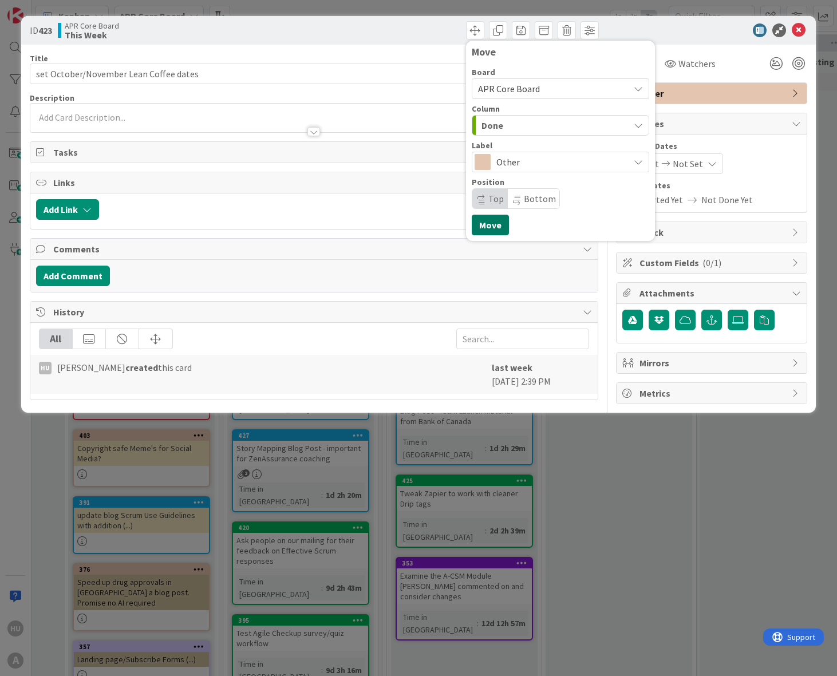
click at [489, 226] on button "Move" at bounding box center [490, 225] width 37 height 21
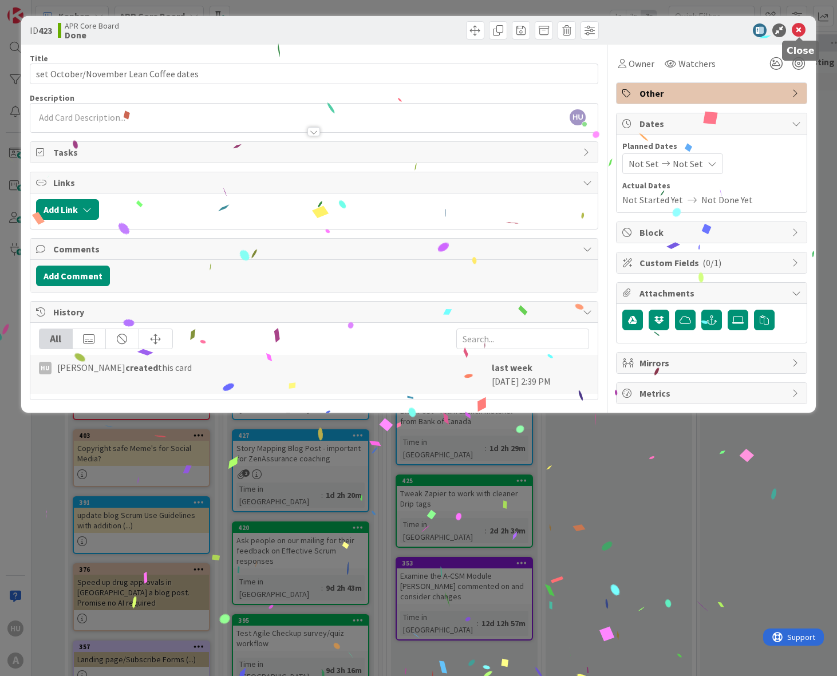
click at [798, 32] on icon at bounding box center [799, 30] width 14 height 14
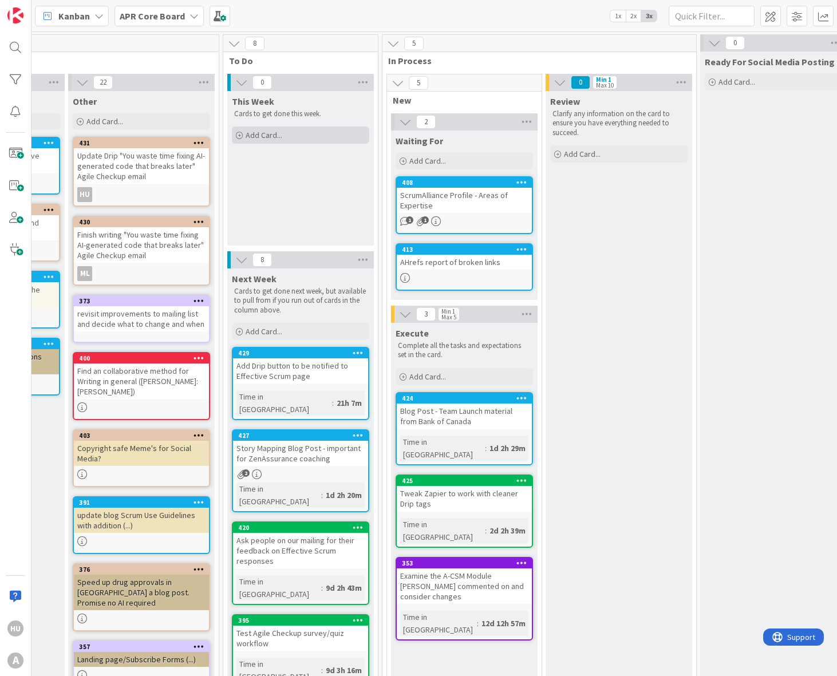
click at [254, 135] on span "Add Card..." at bounding box center [264, 135] width 37 height 10
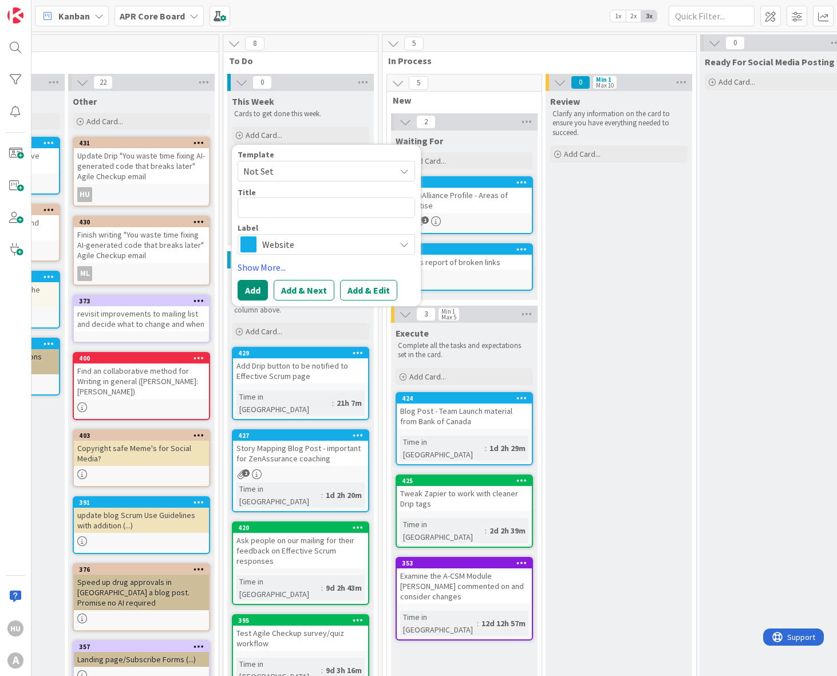
click at [268, 243] on span "Website" at bounding box center [325, 244] width 127 height 16
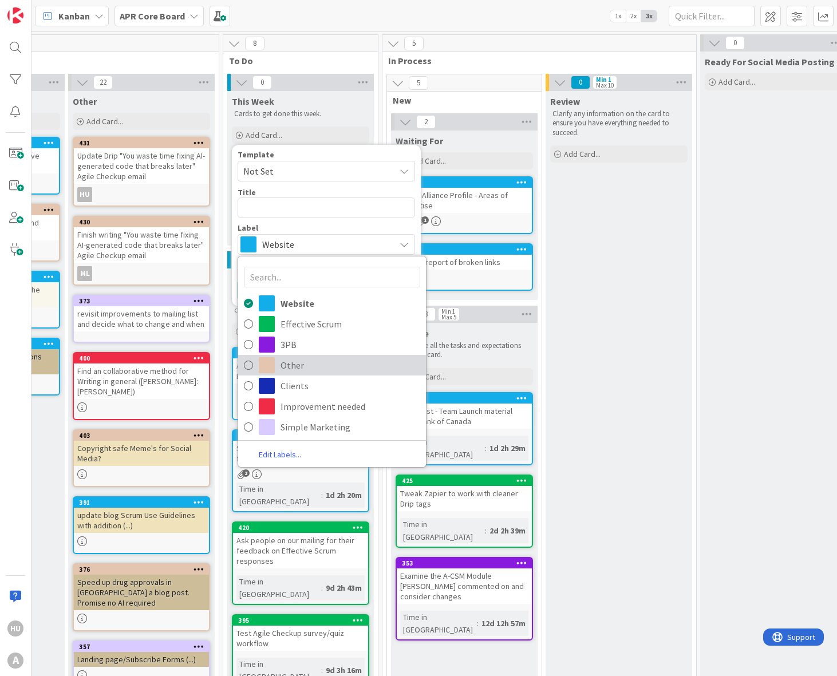
click at [286, 367] on span "Other" at bounding box center [350, 365] width 140 height 17
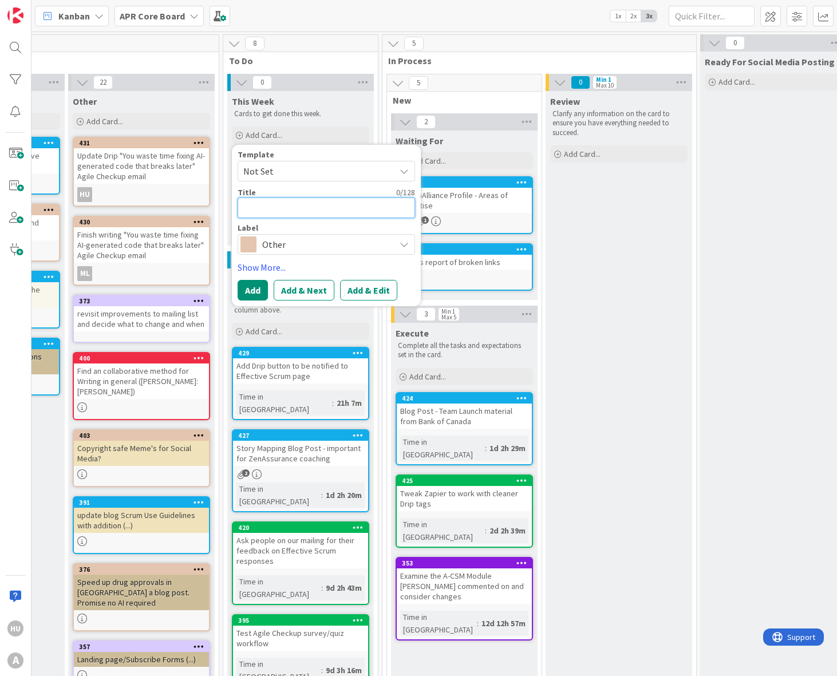
click at [274, 207] on textarea at bounding box center [326, 207] width 177 height 21
type textarea "x"
type textarea "r"
type textarea "x"
type textarea "re"
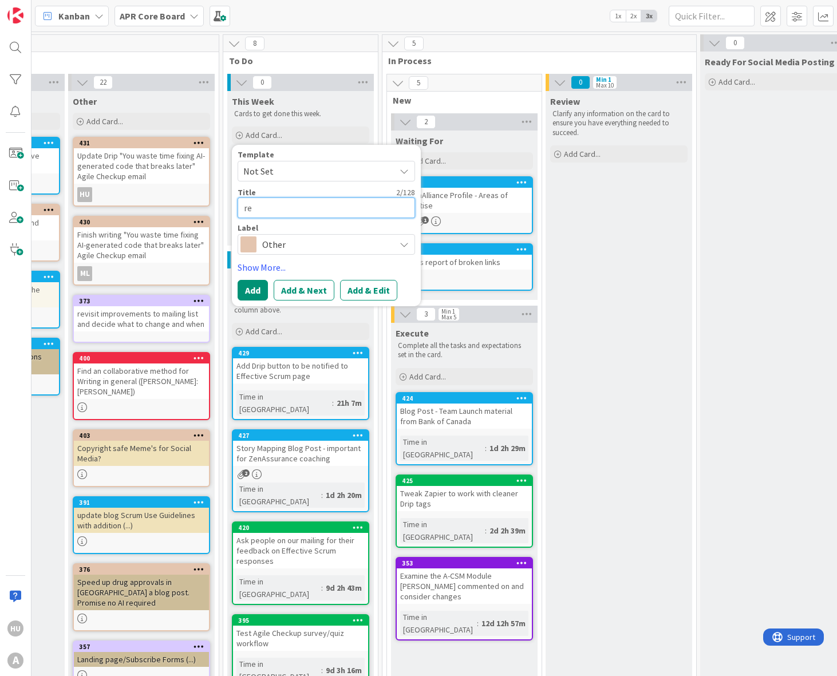
type textarea "x"
type textarea "rev"
type textarea "x"
type textarea "revi"
type textarea "x"
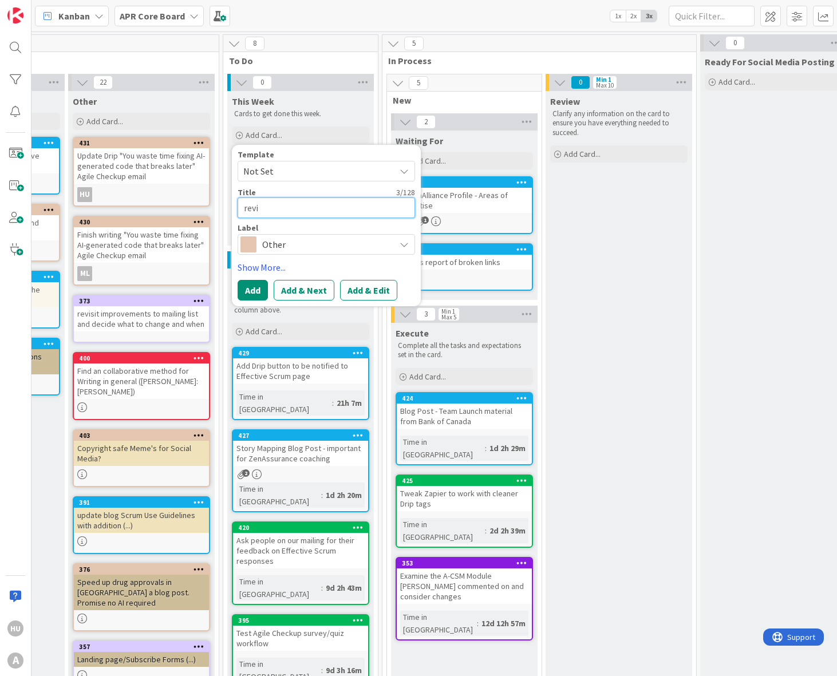
type textarea "revie"
type textarea "x"
type textarea "review"
type textarea "x"
type textarea "review"
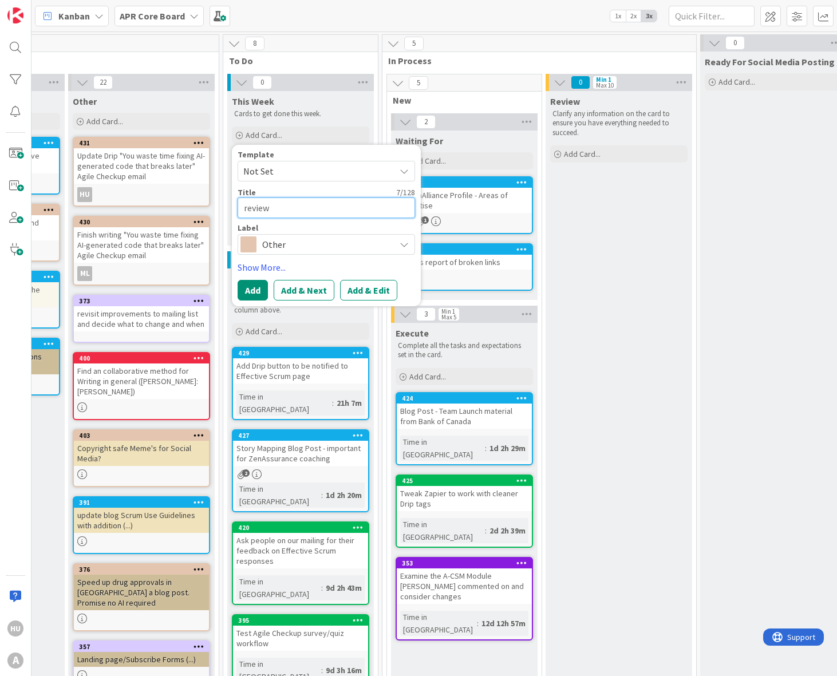
type textarea "x"
type textarea "review A"
type textarea "x"
type textarea "review Ag"
type textarea "x"
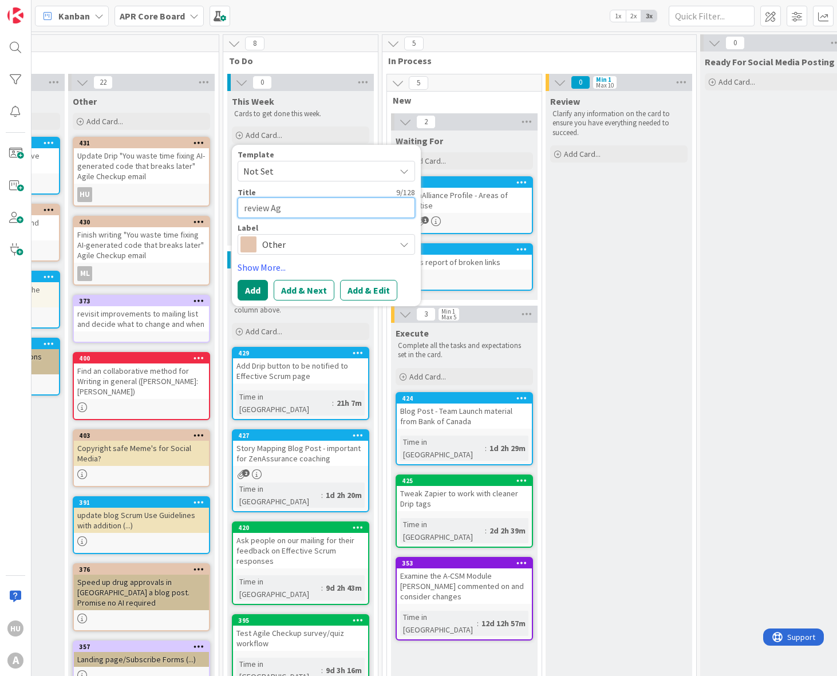
type textarea "review Agl"
type textarea "x"
type textarea "review Ag"
type textarea "x"
type textarea "review Agi"
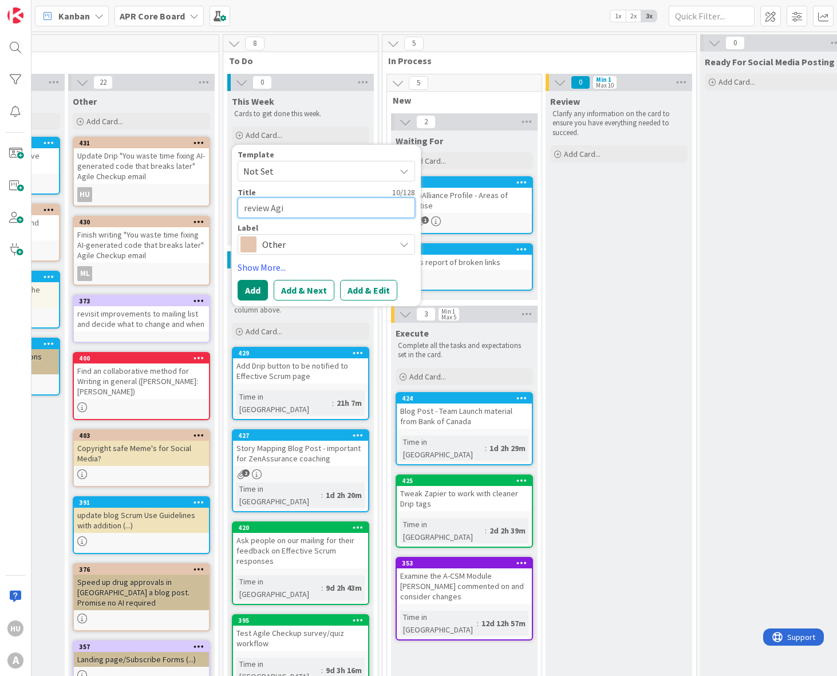
type textarea "x"
type textarea "review Agil"
type textarea "x"
type textarea "review Agile"
type textarea "x"
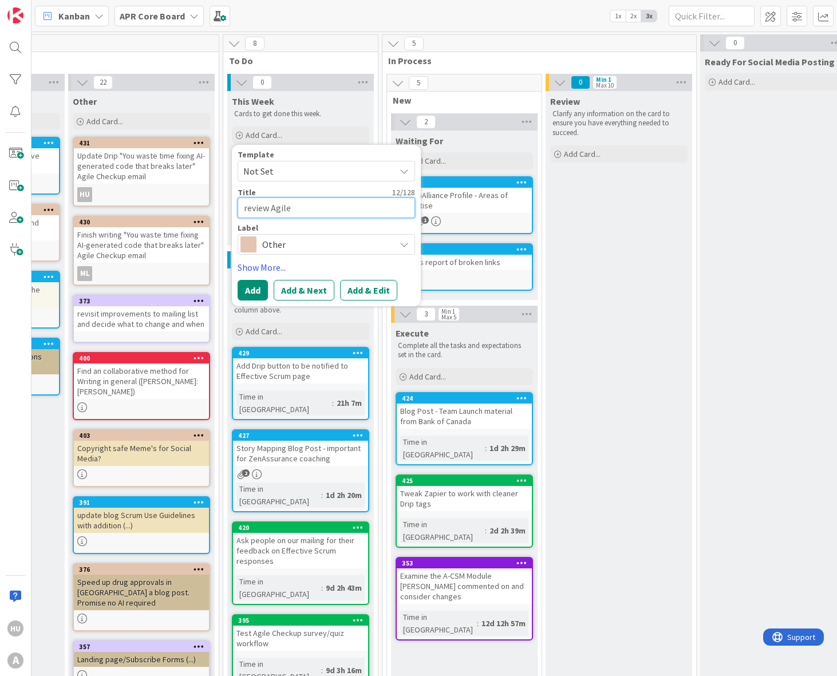
type textarea "review Agile"
type textarea "x"
type textarea "review Agile H"
type textarea "x"
type textarea "review Agile Hc"
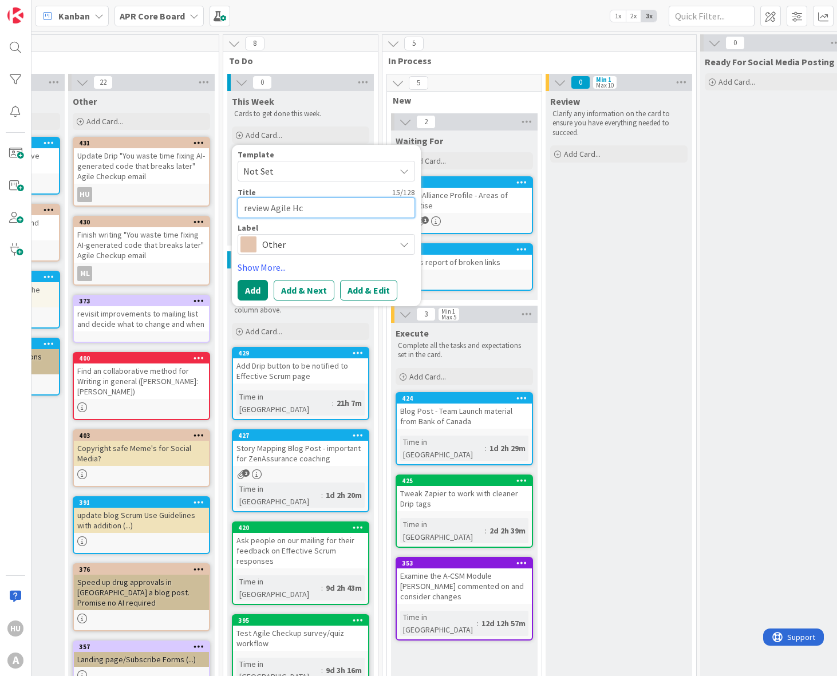
type textarea "x"
type textarea "review Agile Hce"
type textarea "x"
type textarea "review Agile Hcek"
type textarea "x"
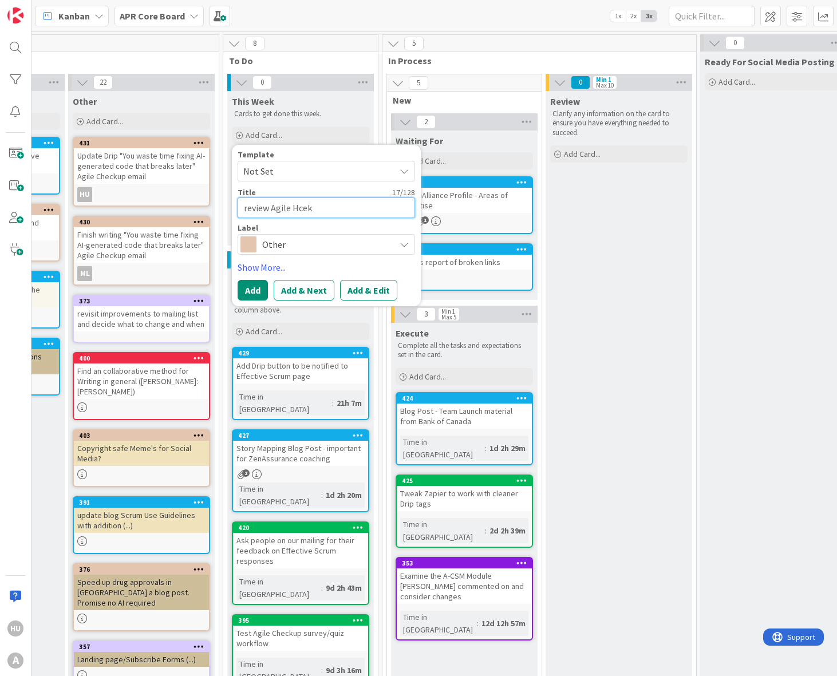
type textarea "review Agile Hceku"
type textarea "x"
type textarea "review Agile Hcekup"
type textarea "x"
type textarea "review Agile Hceku"
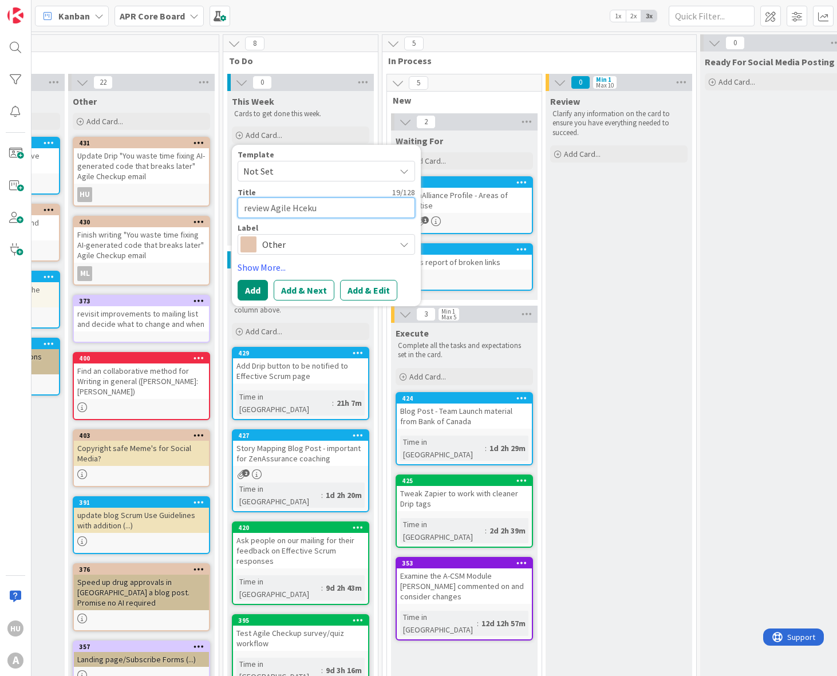
type textarea "x"
type textarea "review Agile Hcek"
type textarea "x"
type textarea "review Agile Hce"
type textarea "x"
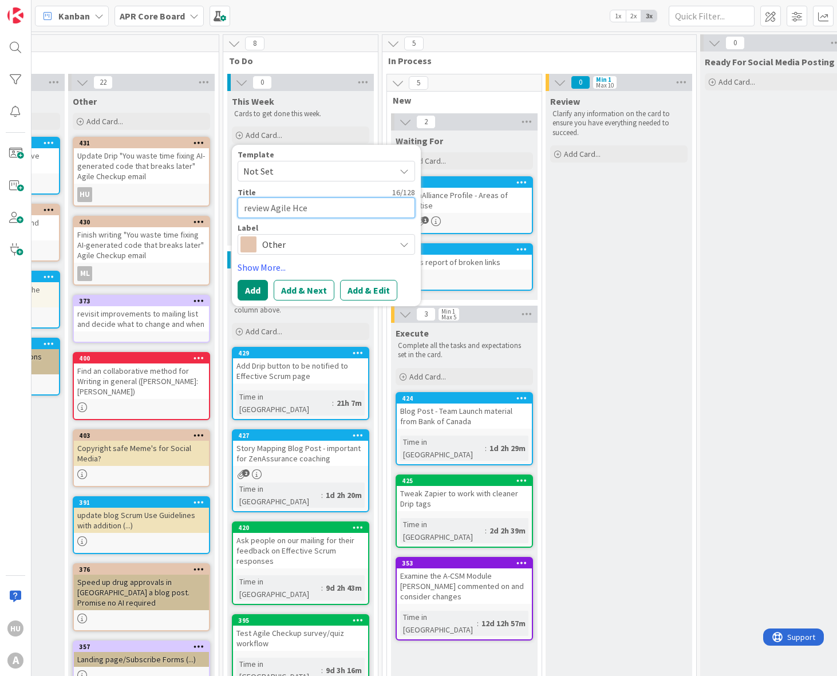
type textarea "review Agile Hc"
type textarea "x"
type textarea "review Agile H"
type textarea "x"
type textarea "review Agile"
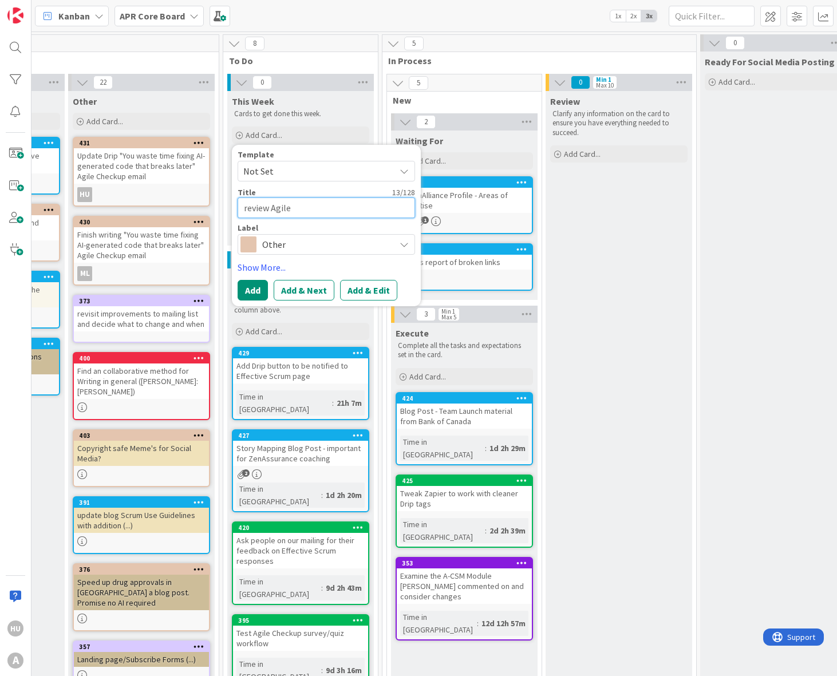
type textarea "x"
type textarea "review Agile C"
type textarea "x"
type textarea "review Agile Ch"
type textarea "x"
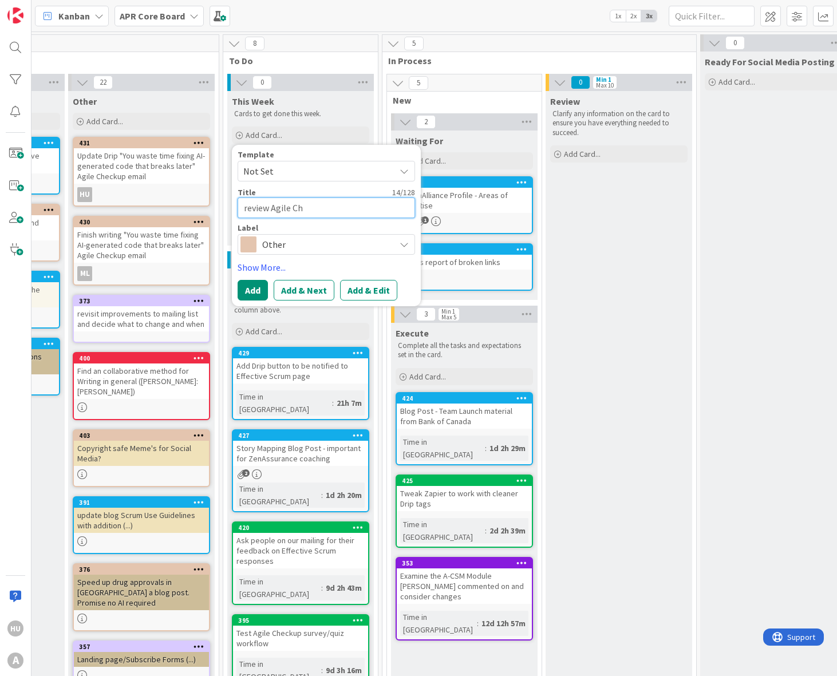
type textarea "review Agile Che"
type textarea "x"
type textarea "review Agile Chec"
type textarea "x"
type textarea "review Agile Check"
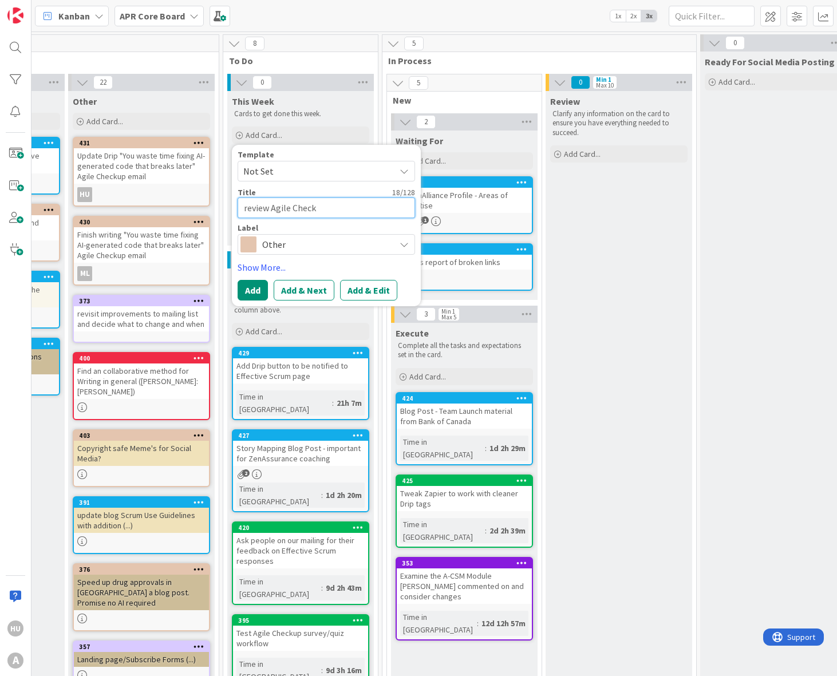
type textarea "x"
type textarea "review Agile Checku"
type textarea "x"
type textarea "review Agile Checkup"
type textarea "x"
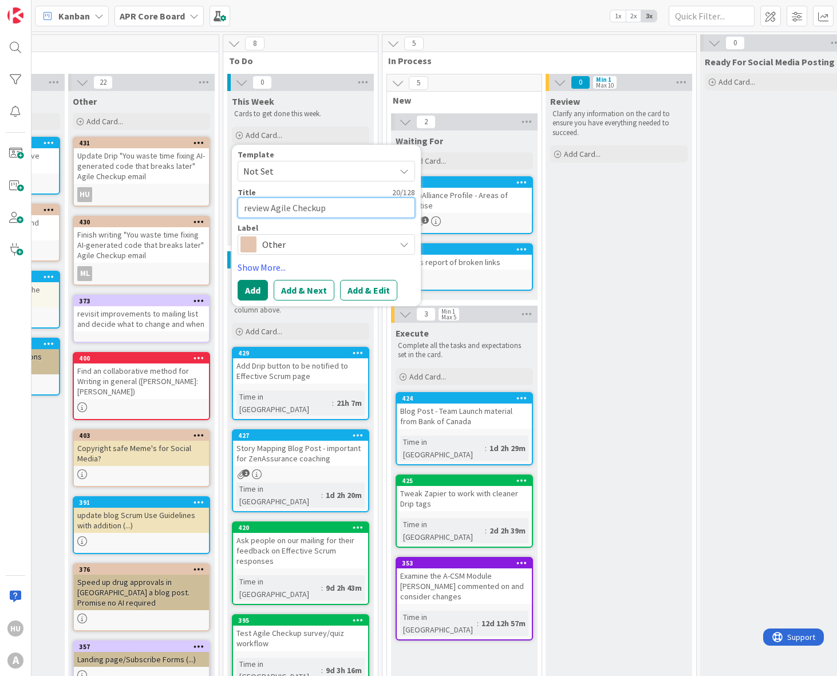
type textarea "review Agile Checkup"
type textarea "x"
type textarea "review Agile Checkup e"
type textarea "x"
type textarea "review Agile Checkup ema"
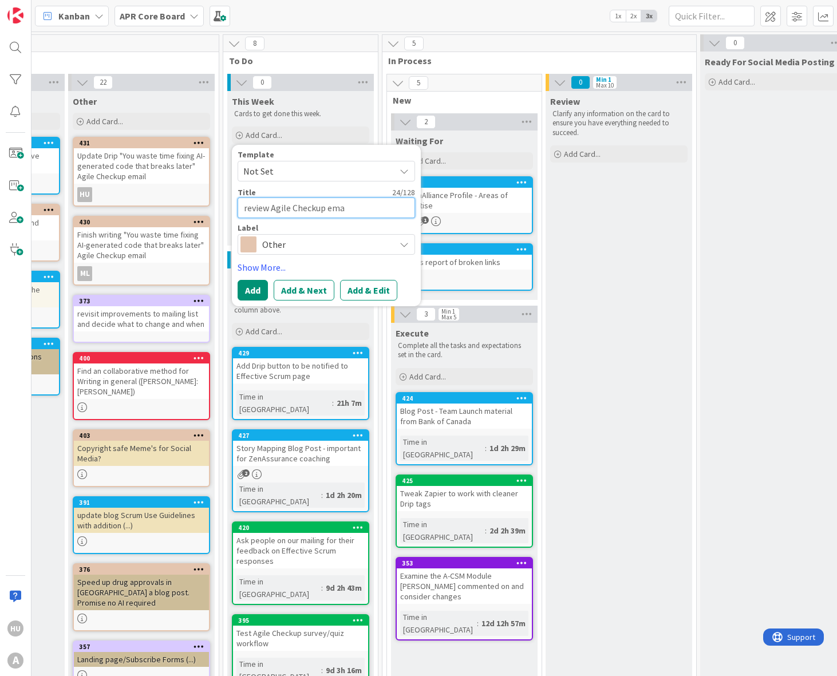
type textarea "x"
type textarea "review Agile Checkup emai"
type textarea "x"
type textarea "review Agile Checkup email"
type textarea "x"
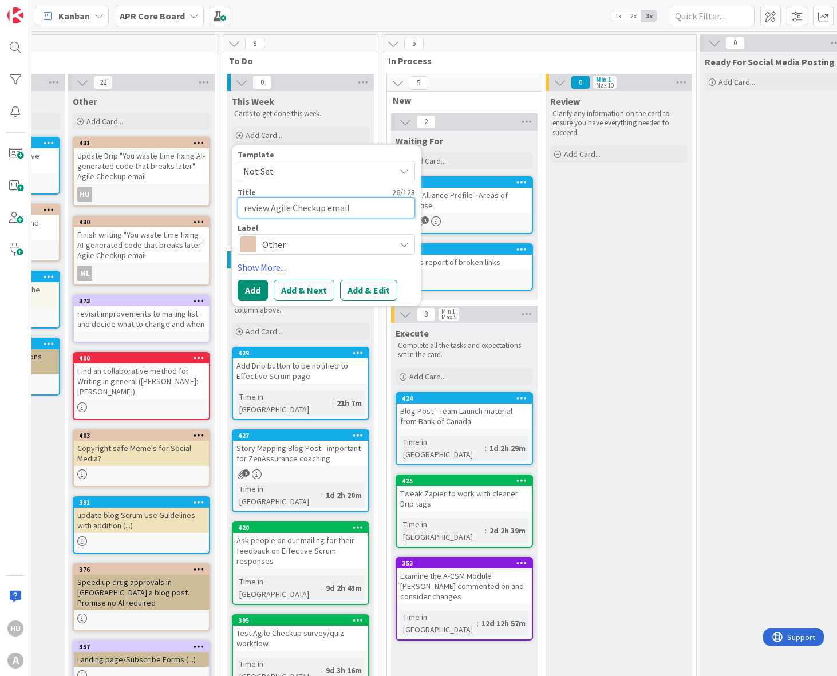
type textarea "review Agile Checkup email"
type textarea "x"
type textarea "review Agile Checkup email i"
type textarea "x"
type textarea "review Agile Checkup email int"
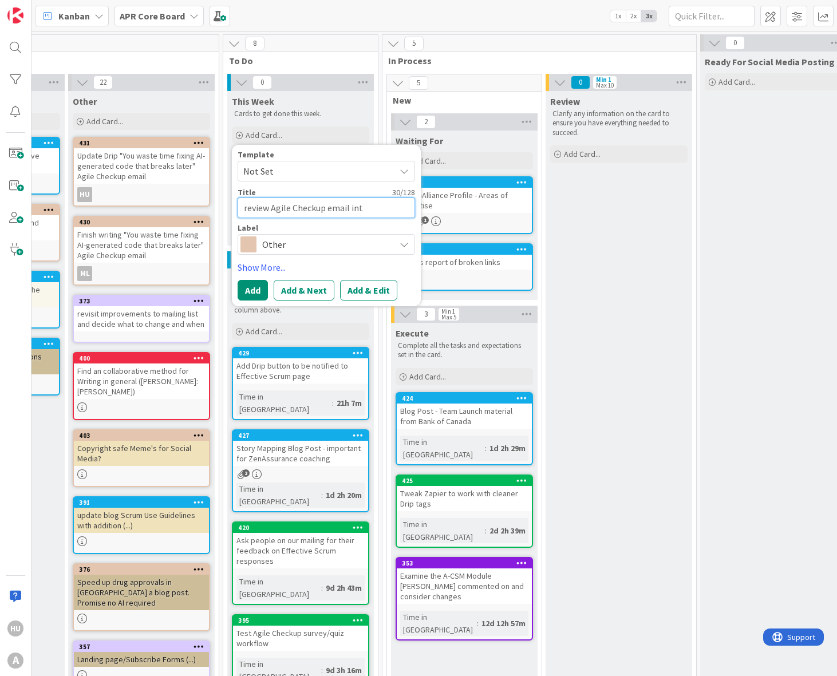
type textarea "x"
type textarea "review Agile Checkup email intr"
type textarea "x"
type textarea "review Agile Checkup email intro"
type textarea "x"
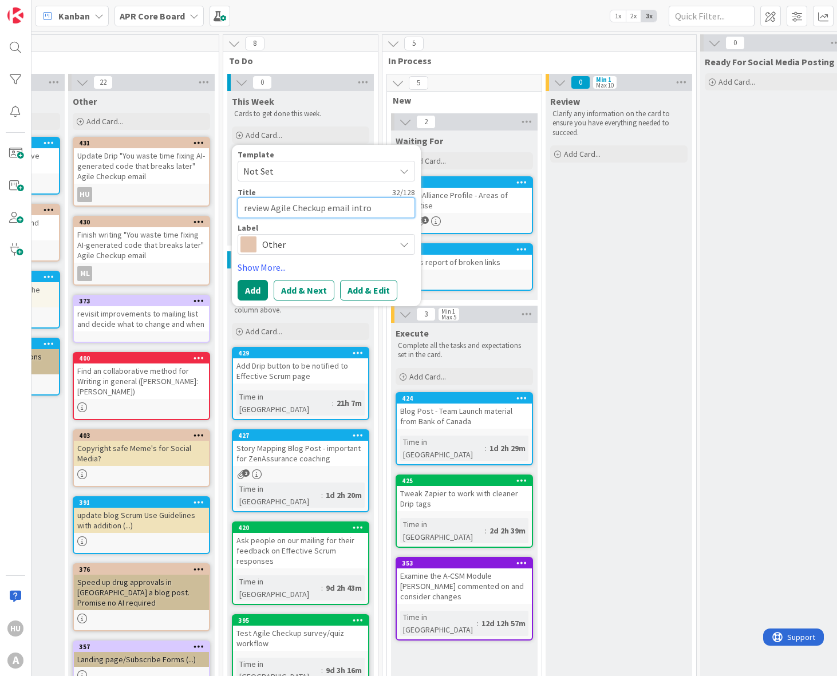
type textarea "review Agile Checkup email introd"
type textarea "x"
type textarea "review Agile Checkup email intro"
type textarea "x"
type textarea "review Agile Checkup email intros"
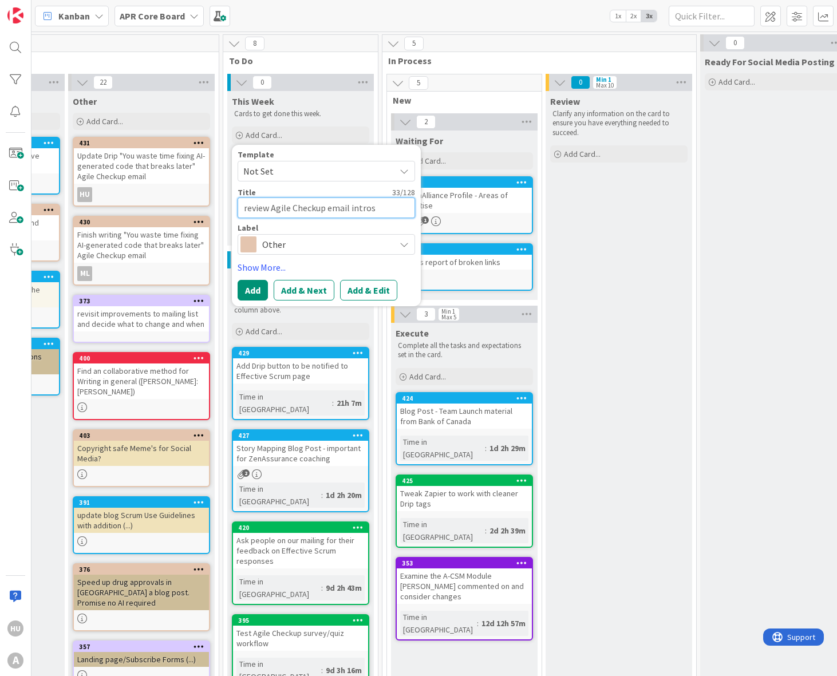
type textarea "x"
type textarea "review Agile Checkup email intro"
type textarea "x"
type textarea "review Agile Checkup email intro"
type textarea "x"
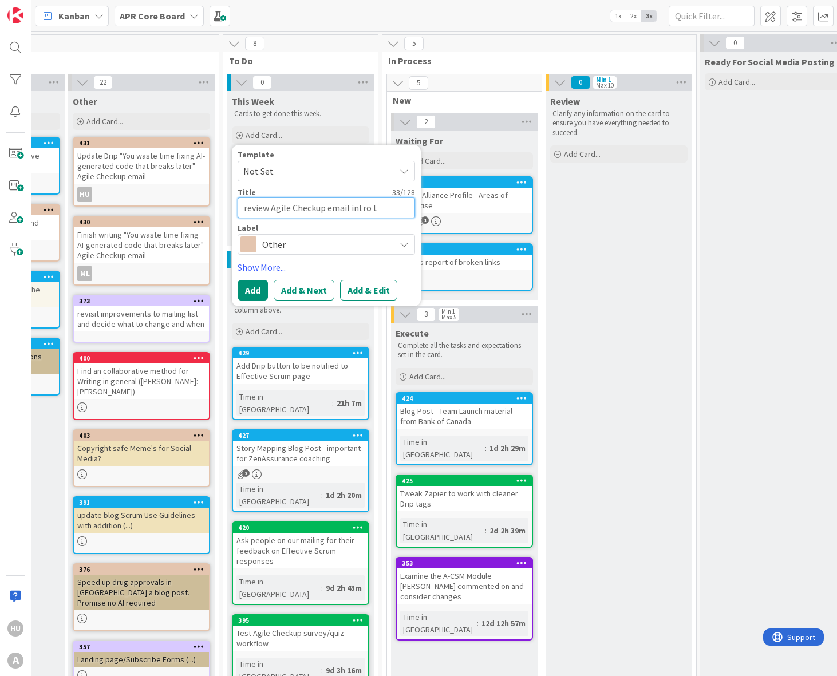
type textarea "review Agile Checkup email intro te"
type textarea "x"
type textarea "review Agile Checkup email intro tex"
type textarea "x"
type textarea "review Agile Checkup email intro text"
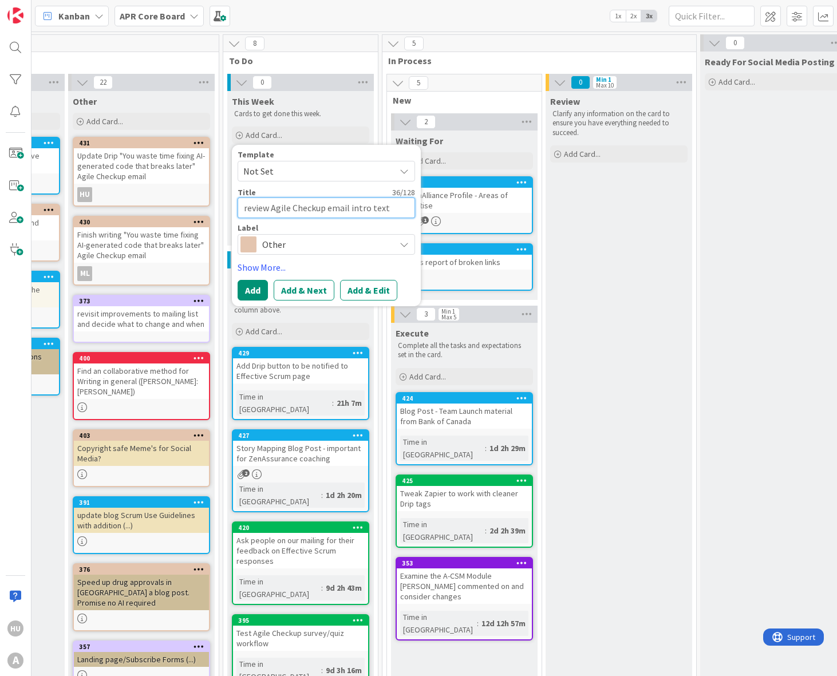
type textarea "x"
type textarea "review Agile Checkup email intro texts"
click at [369, 293] on button "Add & Edit" at bounding box center [368, 290] width 57 height 21
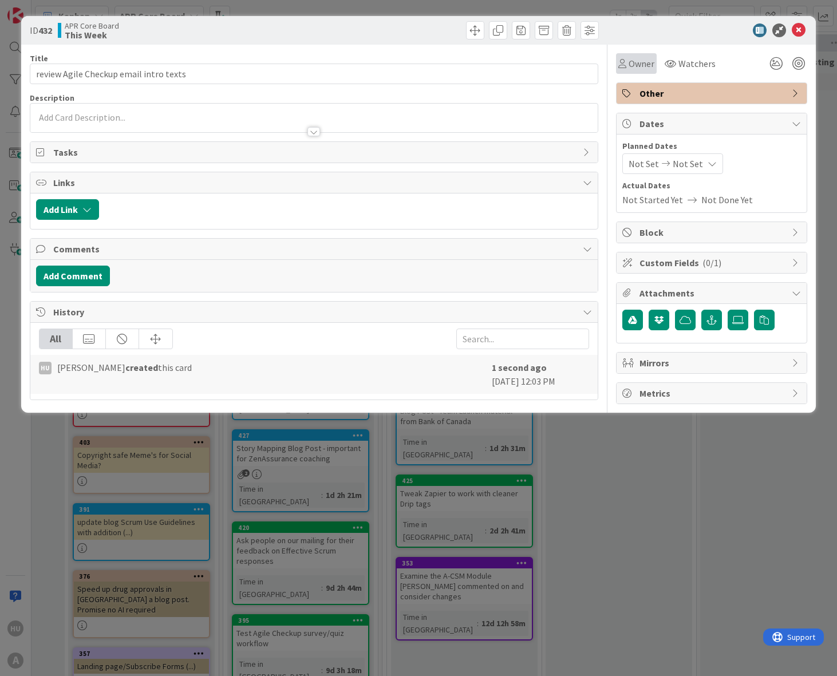
click at [641, 65] on span "Owner" at bounding box center [641, 64] width 26 height 14
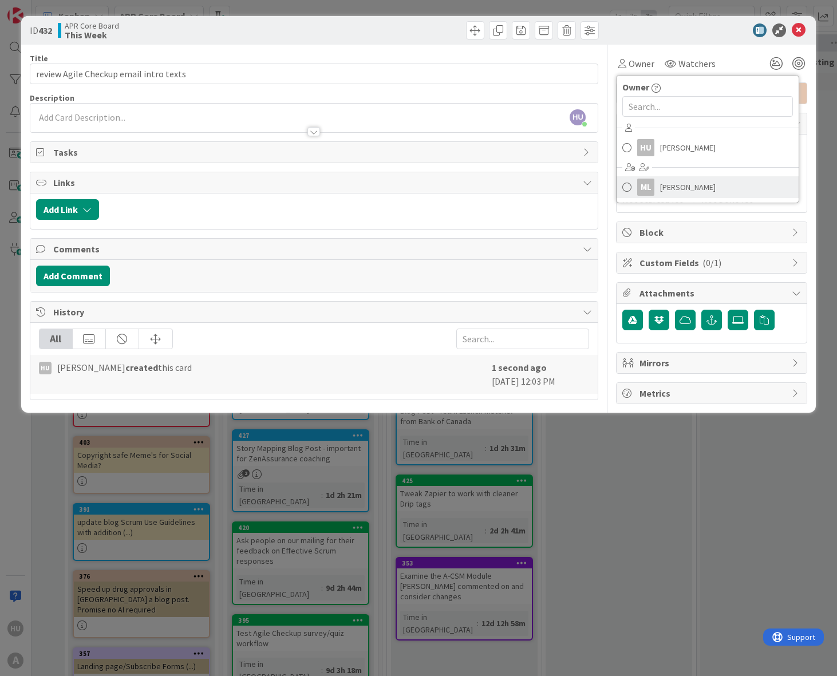
click at [650, 194] on div "ML" at bounding box center [645, 187] width 17 height 17
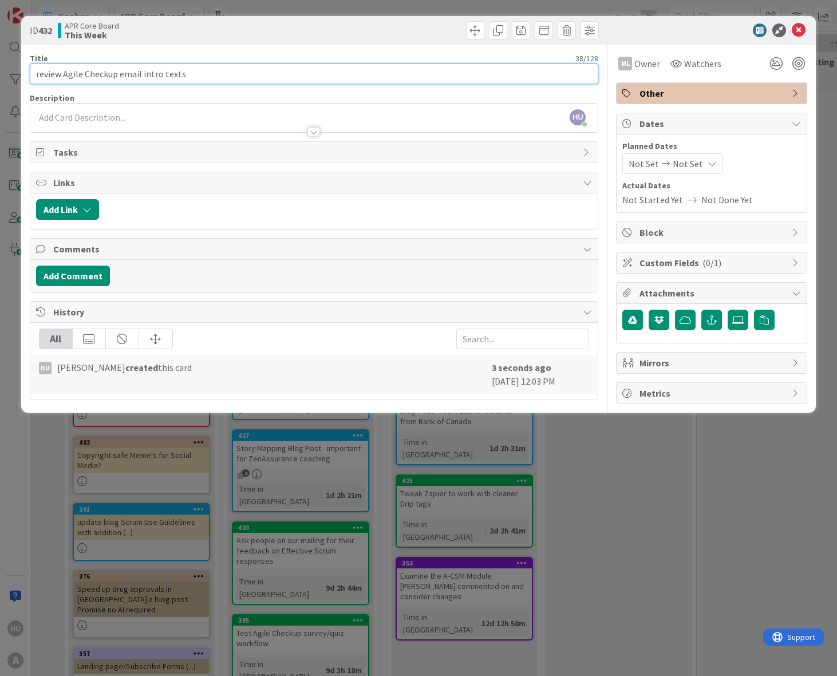
click at [183, 74] on input "review Agile Checkup email intro texts" at bounding box center [314, 74] width 569 height 21
click at [119, 75] on input "review Agile Checkup email intro text drafts" at bounding box center [314, 74] width 569 height 21
type input "review Agile Checkup 3 email intro text drafts"
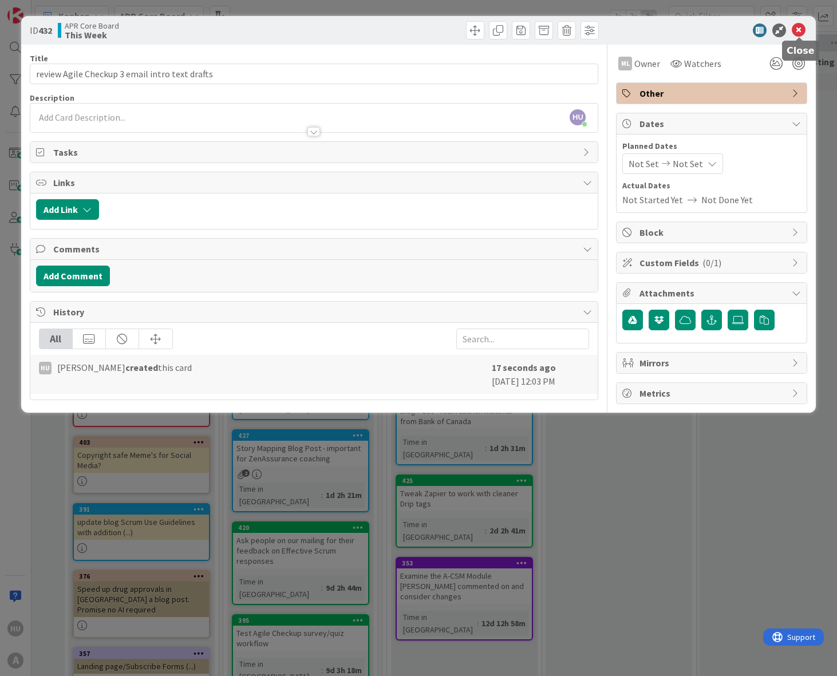
click at [800, 32] on icon at bounding box center [799, 30] width 14 height 14
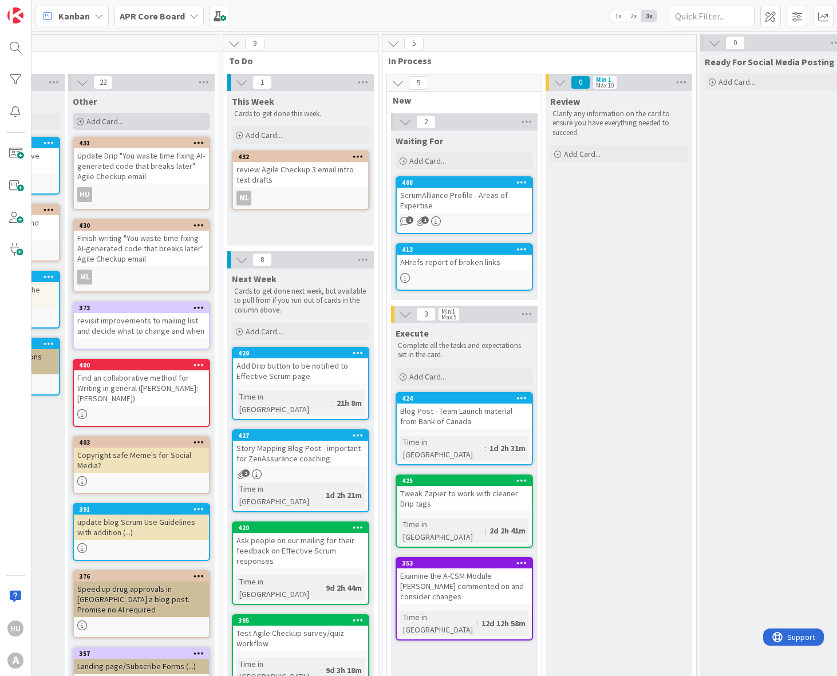
click at [108, 121] on span "Add Card..." at bounding box center [104, 121] width 37 height 10
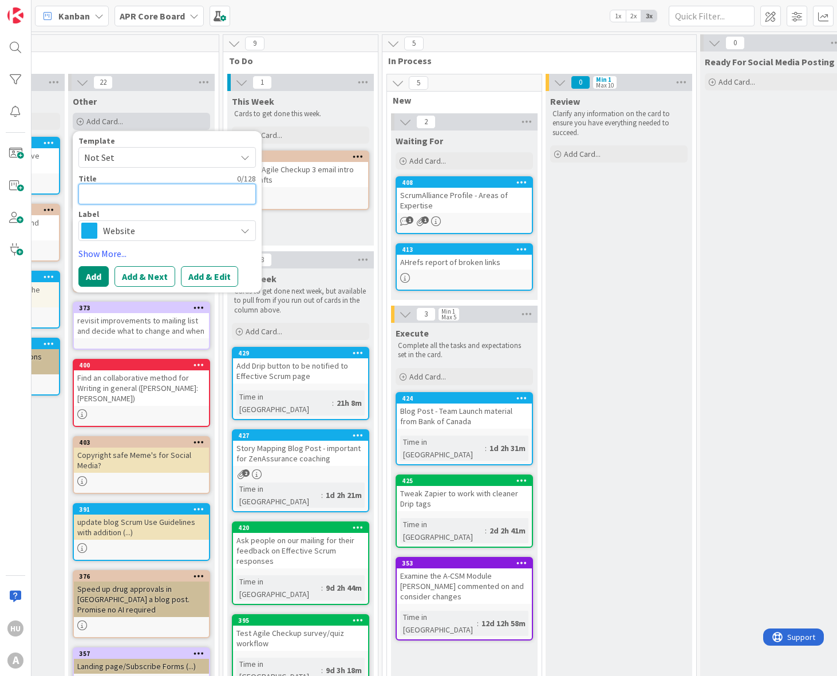
type textarea "x"
type textarea "U"
type textarea "x"
type textarea "Up"
type textarea "x"
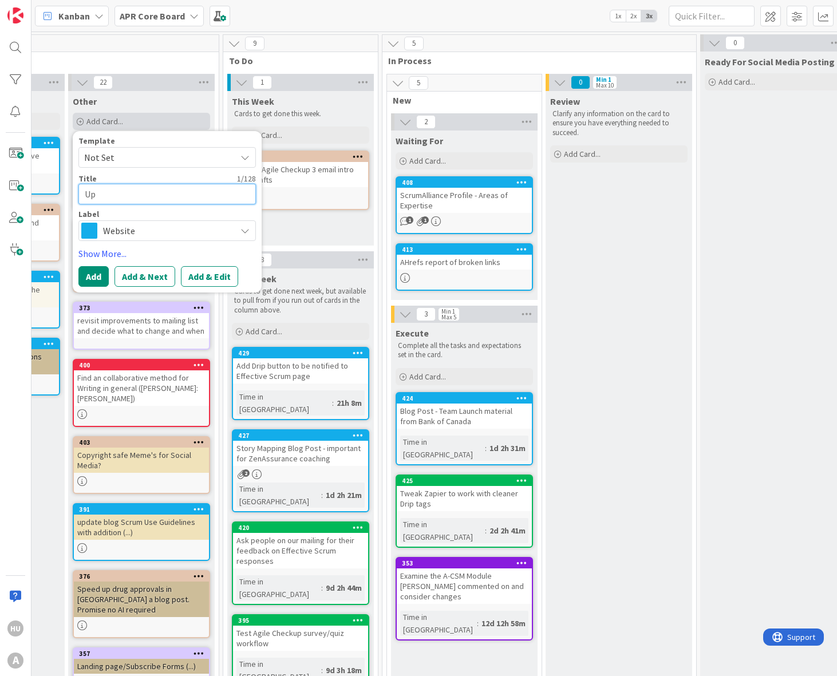
type textarea "Upd"
type textarea "x"
click at [148, 194] on textarea "Update Drip worflow to 2 we" at bounding box center [166, 194] width 177 height 21
click at [211, 197] on textarea "Update Drip workflow to 2 we" at bounding box center [166, 194] width 177 height 21
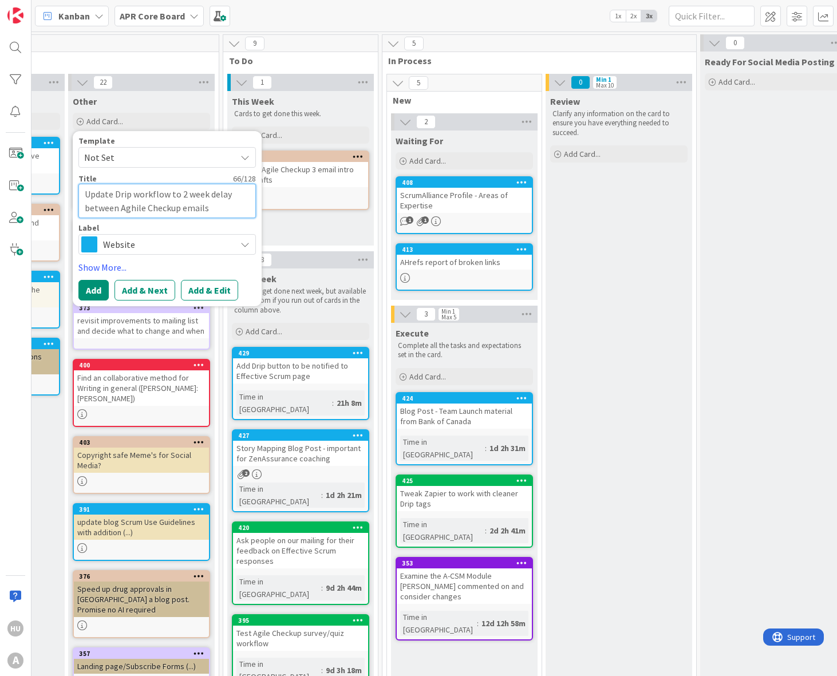
click at [133, 208] on textarea "Update Drip workflow to 2 week delay between Aghile Checkup emails" at bounding box center [166, 201] width 177 height 34
drag, startPoint x: 120, startPoint y: 209, endPoint x: 175, endPoint y: 208, distance: 54.4
click at [175, 208] on textarea "Update Drip workflow to 2 week delay between Agile Checkup emails" at bounding box center [166, 201] width 177 height 34
click at [133, 196] on textarea "Update Drip workflow to 2 week delay between emails" at bounding box center [166, 201] width 177 height 34
paste textarea "Agile Checkup"
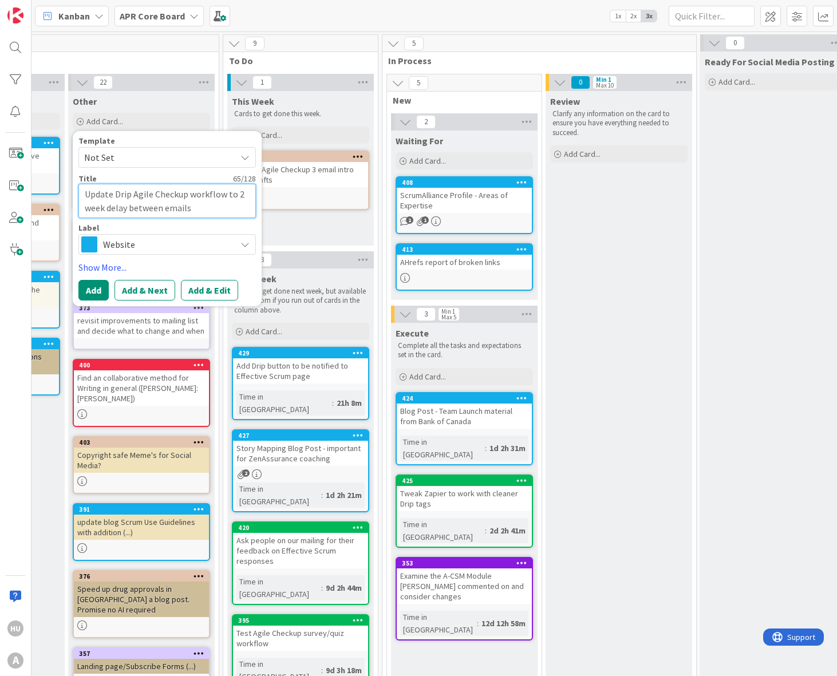
click at [216, 211] on textarea "Update Drip Agile Checkup workflow to 2 week delay between emails" at bounding box center [166, 201] width 177 height 34
click at [133, 247] on span "Website" at bounding box center [166, 244] width 127 height 16
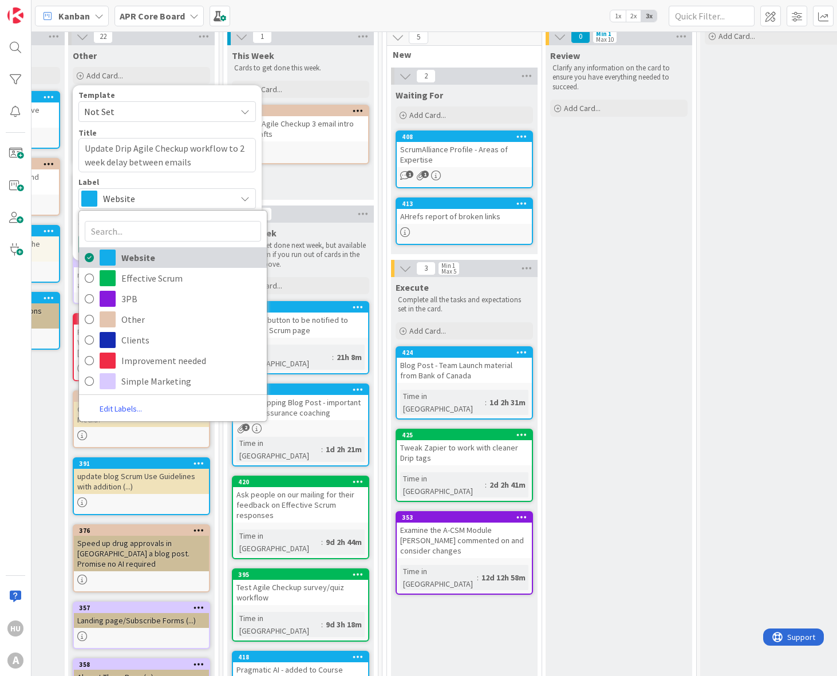
scroll to position [62, 872]
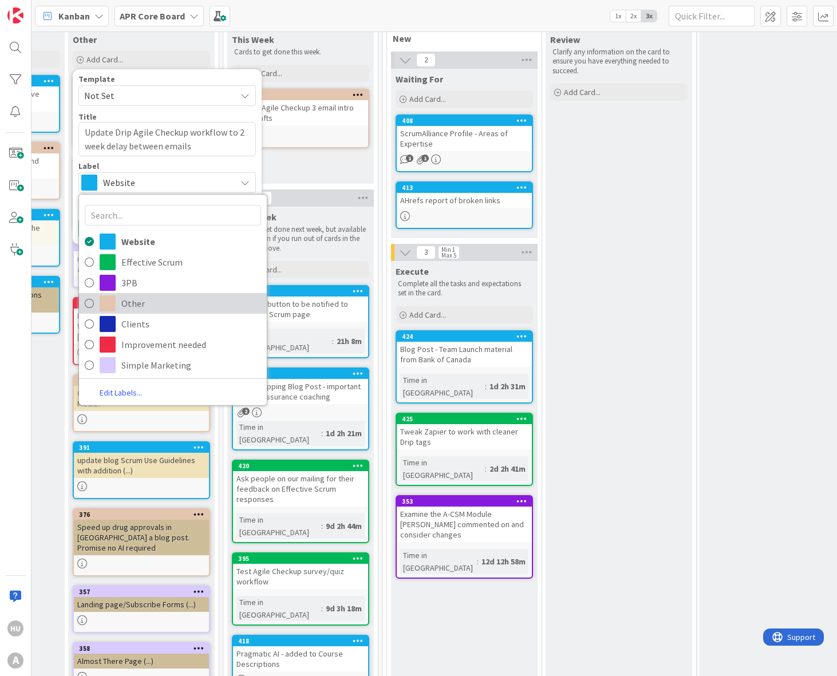
click at [153, 306] on span "Other" at bounding box center [191, 303] width 140 height 17
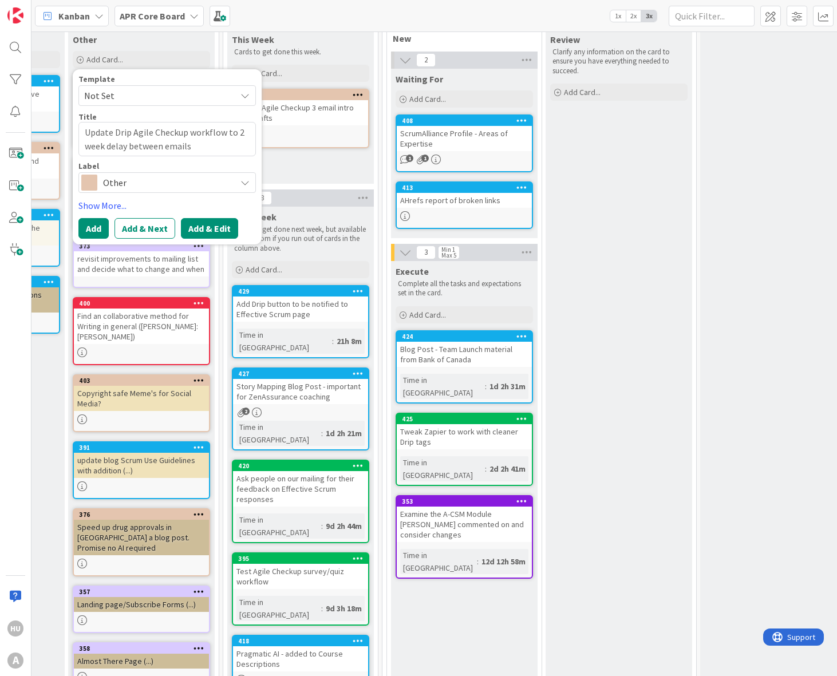
click at [224, 232] on button "Add & Edit" at bounding box center [209, 228] width 57 height 21
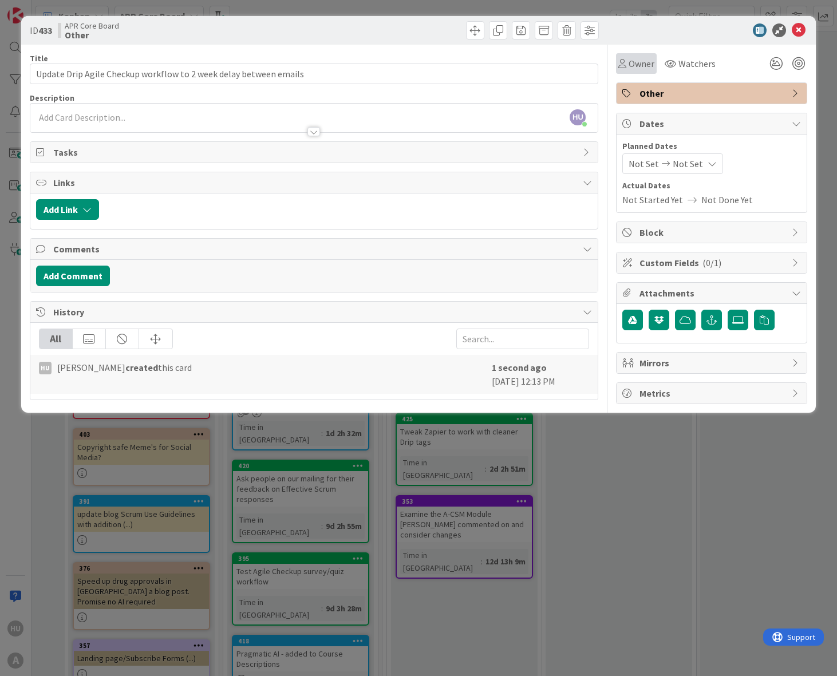
click at [646, 63] on span "Owner" at bounding box center [641, 64] width 26 height 14
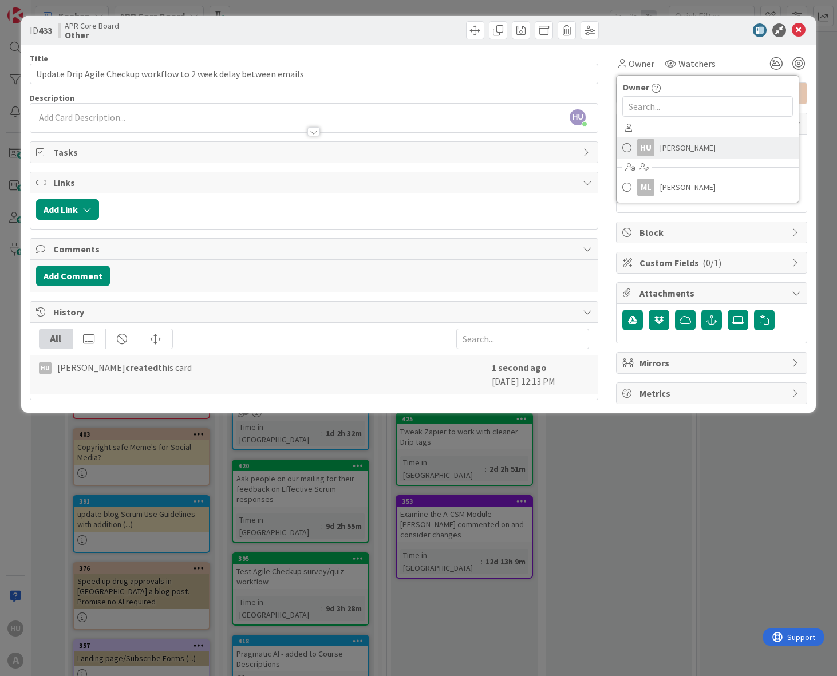
click at [659, 144] on link "HU [PERSON_NAME]" at bounding box center [707, 148] width 182 height 22
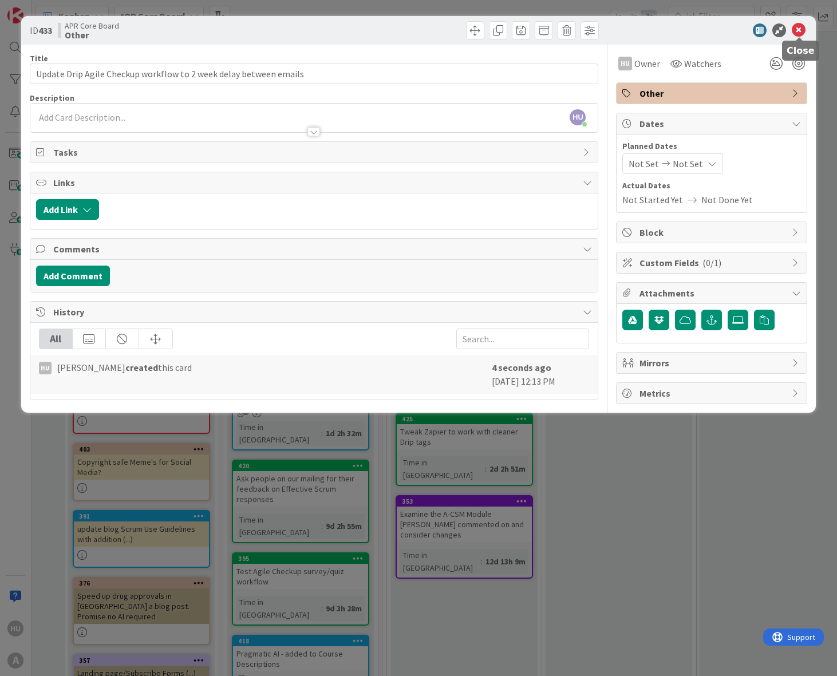
click at [803, 31] on icon at bounding box center [799, 30] width 14 height 14
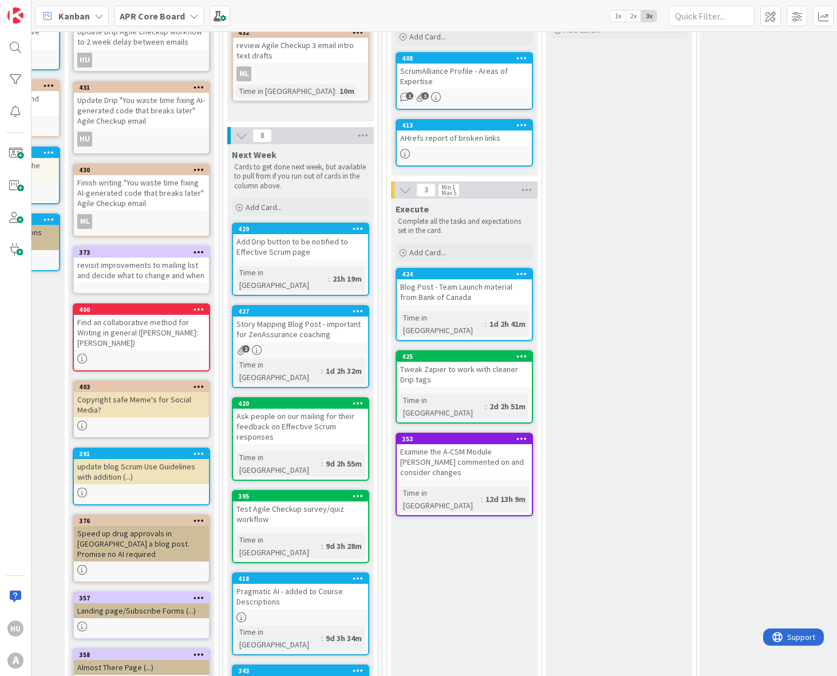
scroll to position [126, 872]
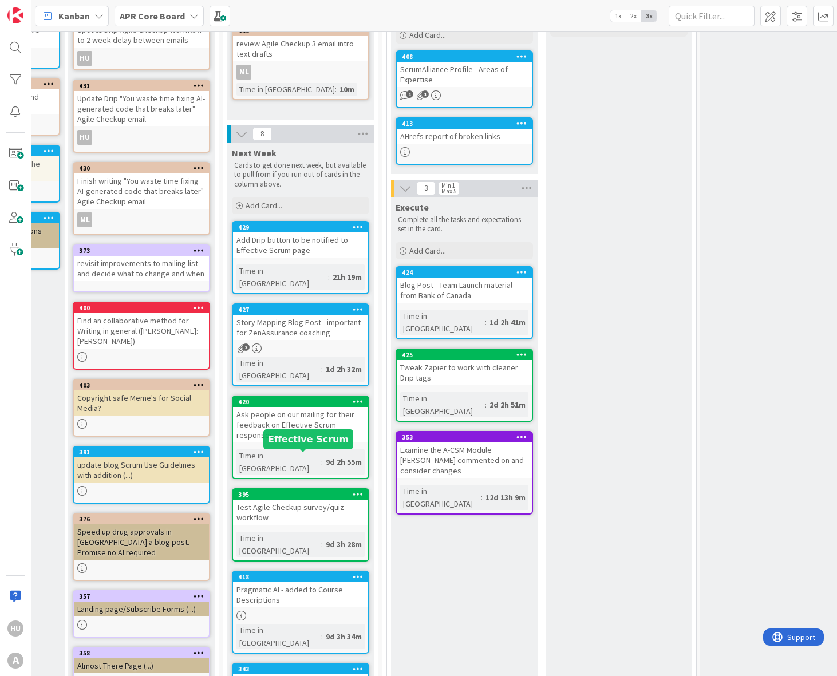
click at [305, 491] on div "395" at bounding box center [303, 495] width 130 height 8
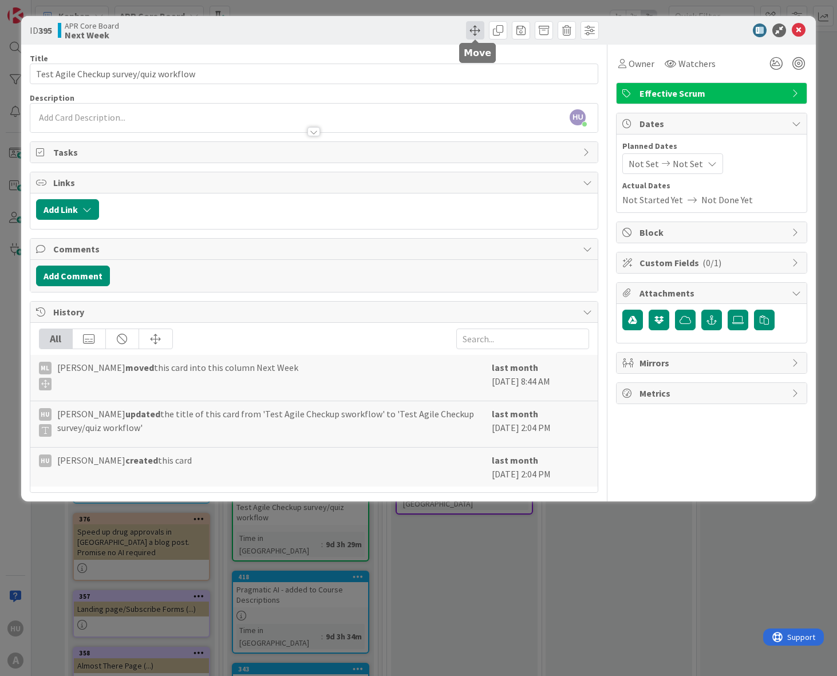
click at [475, 33] on span at bounding box center [475, 30] width 18 height 18
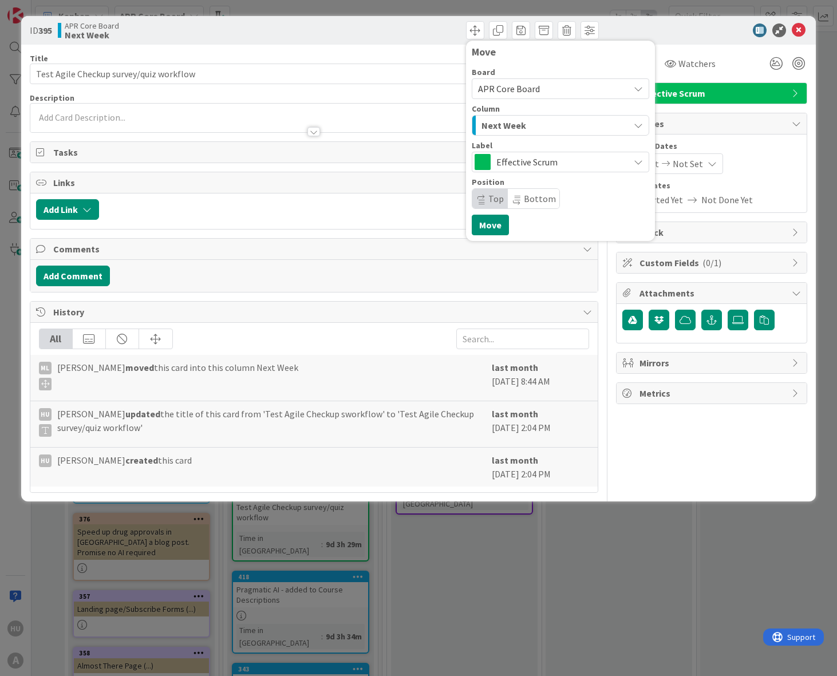
click at [498, 127] on span "Next Week" at bounding box center [503, 125] width 45 height 15
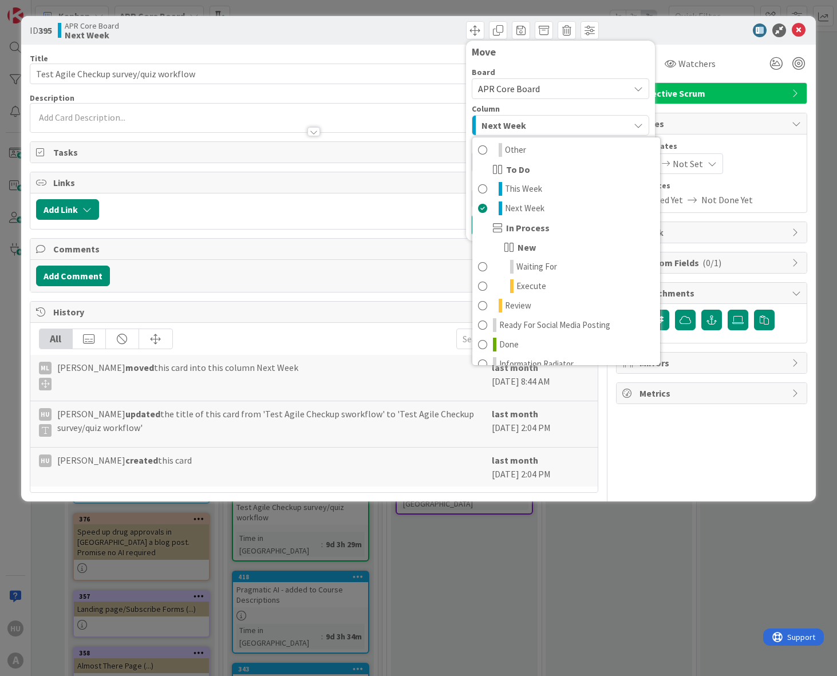
scroll to position [151, 0]
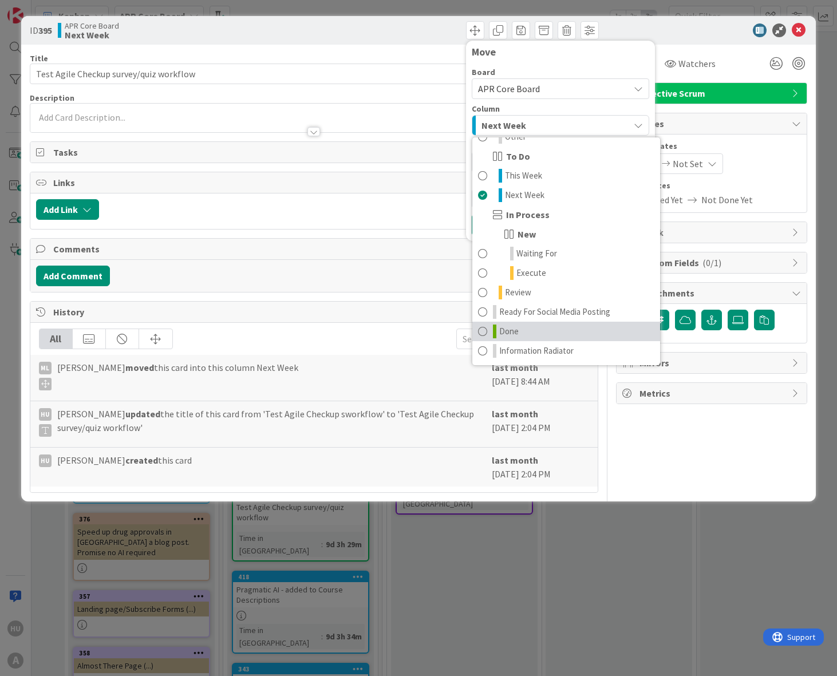
click at [515, 331] on span "Done" at bounding box center [508, 332] width 19 height 14
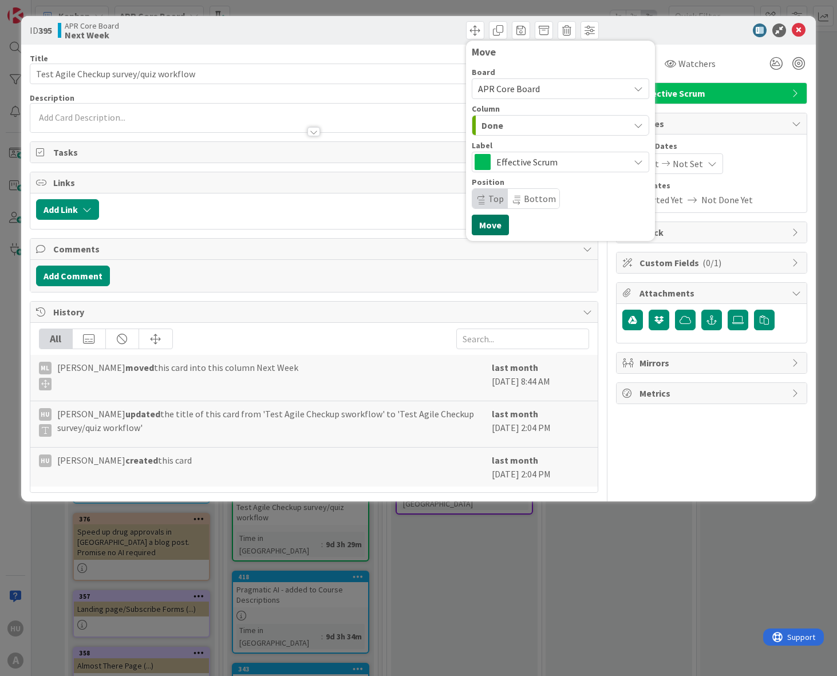
click at [495, 225] on button "Move" at bounding box center [490, 225] width 37 height 21
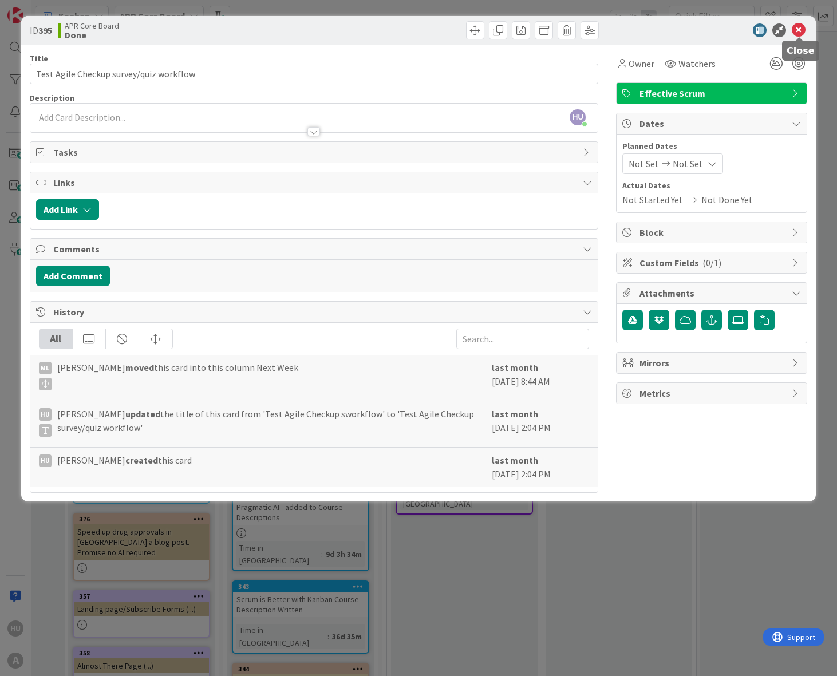
click at [800, 33] on icon at bounding box center [799, 30] width 14 height 14
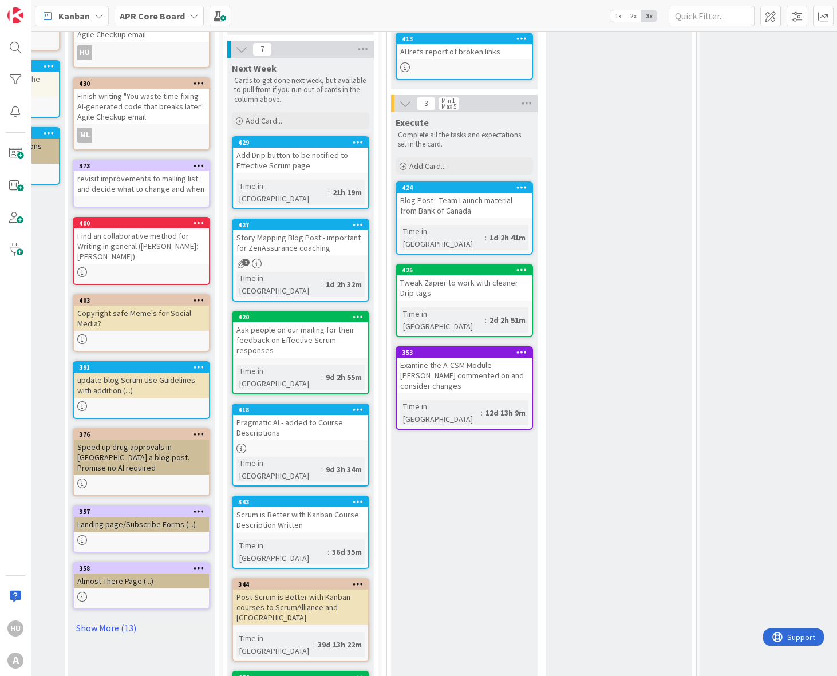
scroll to position [212, 872]
